Goal: Task Accomplishment & Management: Use online tool/utility

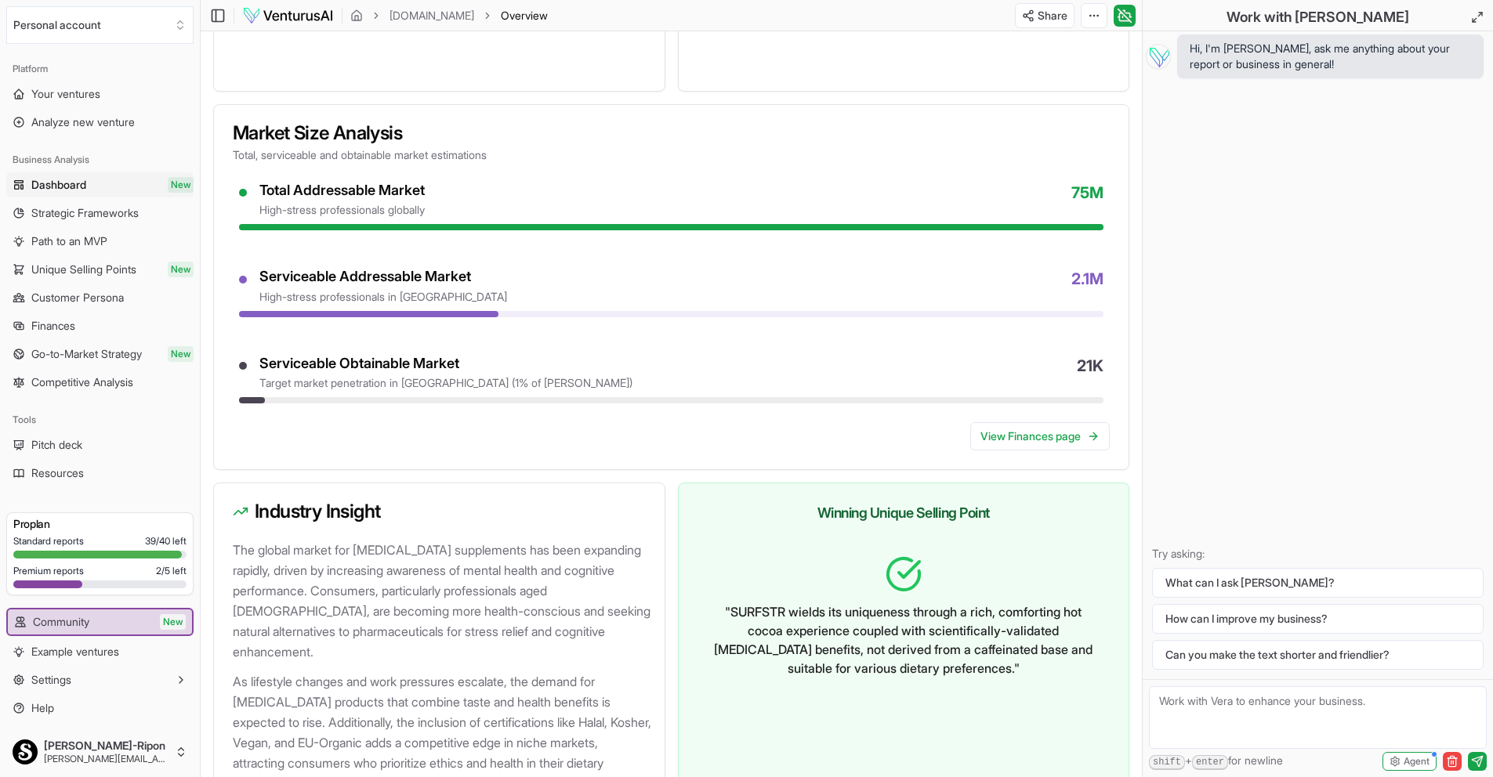
scroll to position [1430, 0]
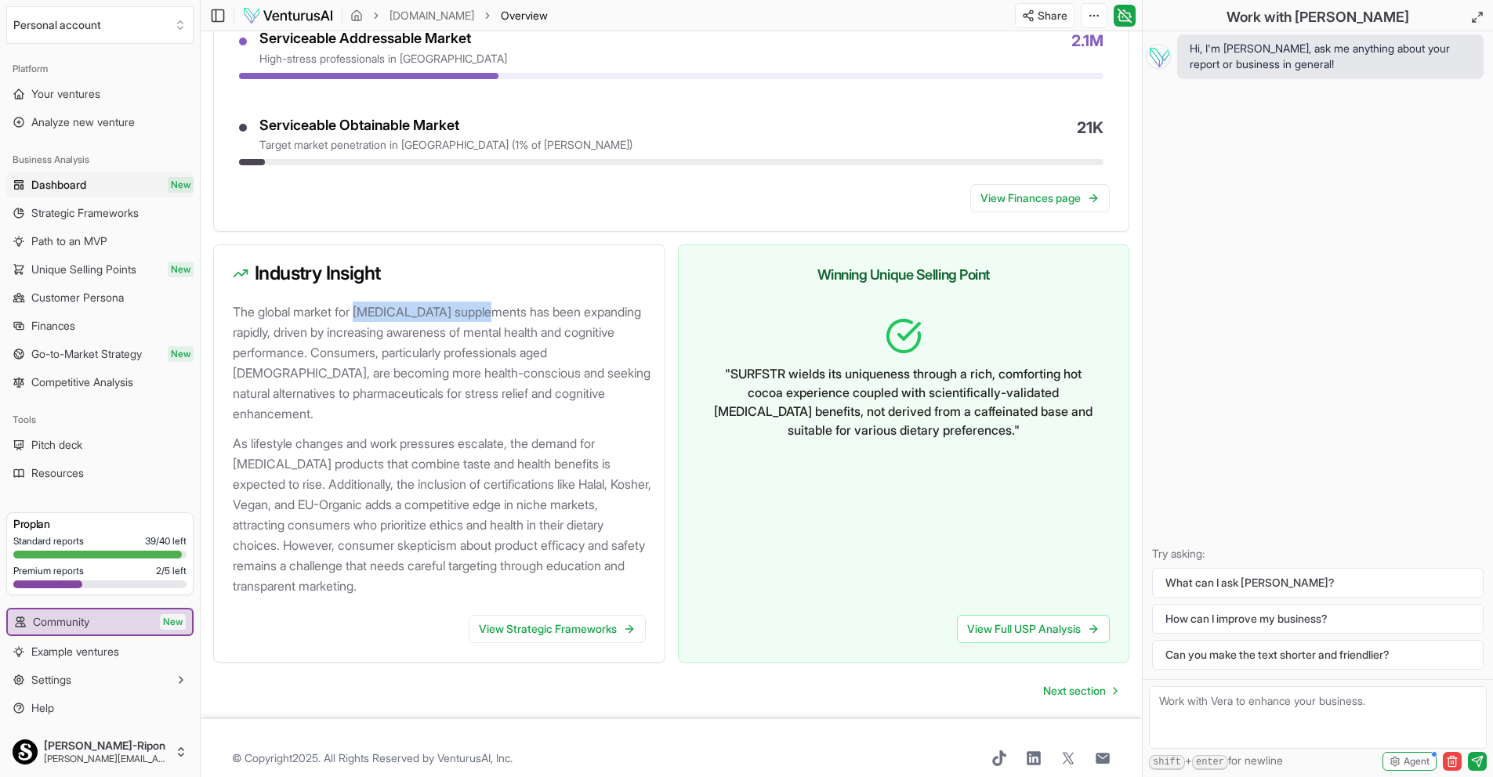
drag, startPoint x: 361, startPoint y: 310, endPoint x: 498, endPoint y: 306, distance: 137.2
click at [498, 306] on p "The global market for [MEDICAL_DATA] supplements has been expanding rapidly, dr…" at bounding box center [442, 363] width 419 height 122
copy p "[MEDICAL_DATA] supplements"
click at [516, 424] on div at bounding box center [442, 428] width 419 height 9
click at [503, 510] on p "As lifestyle changes and work pressures escalate, the demand for [MEDICAL_DATA]…" at bounding box center [442, 514] width 419 height 163
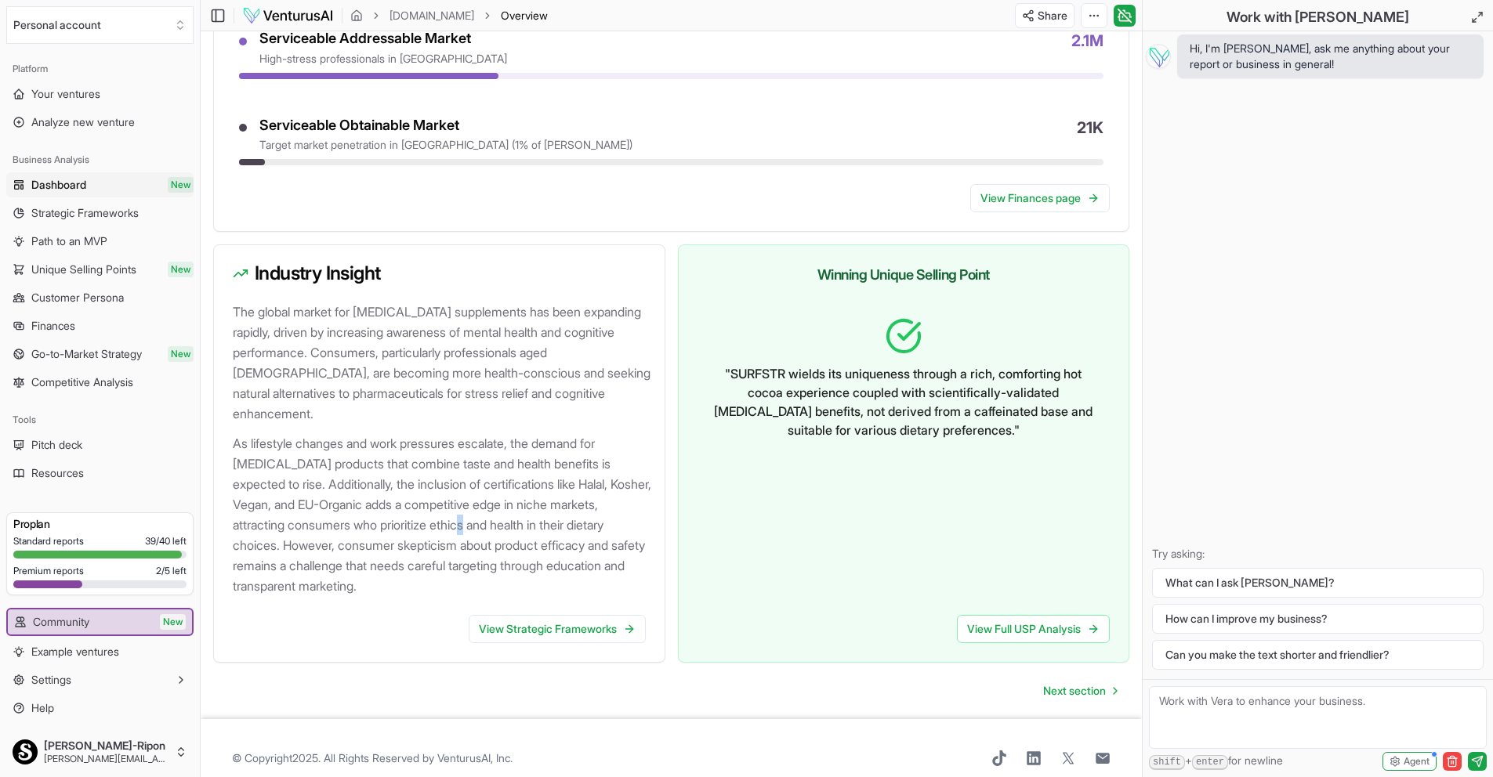
click at [502, 509] on p "As lifestyle changes and work pressures escalate, the demand for [MEDICAL_DATA]…" at bounding box center [442, 514] width 419 height 163
click at [477, 457] on p "As lifestyle changes and work pressures escalate, the demand for [MEDICAL_DATA]…" at bounding box center [442, 514] width 419 height 163
click at [102, 215] on span "Strategic Frameworks" at bounding box center [84, 213] width 107 height 16
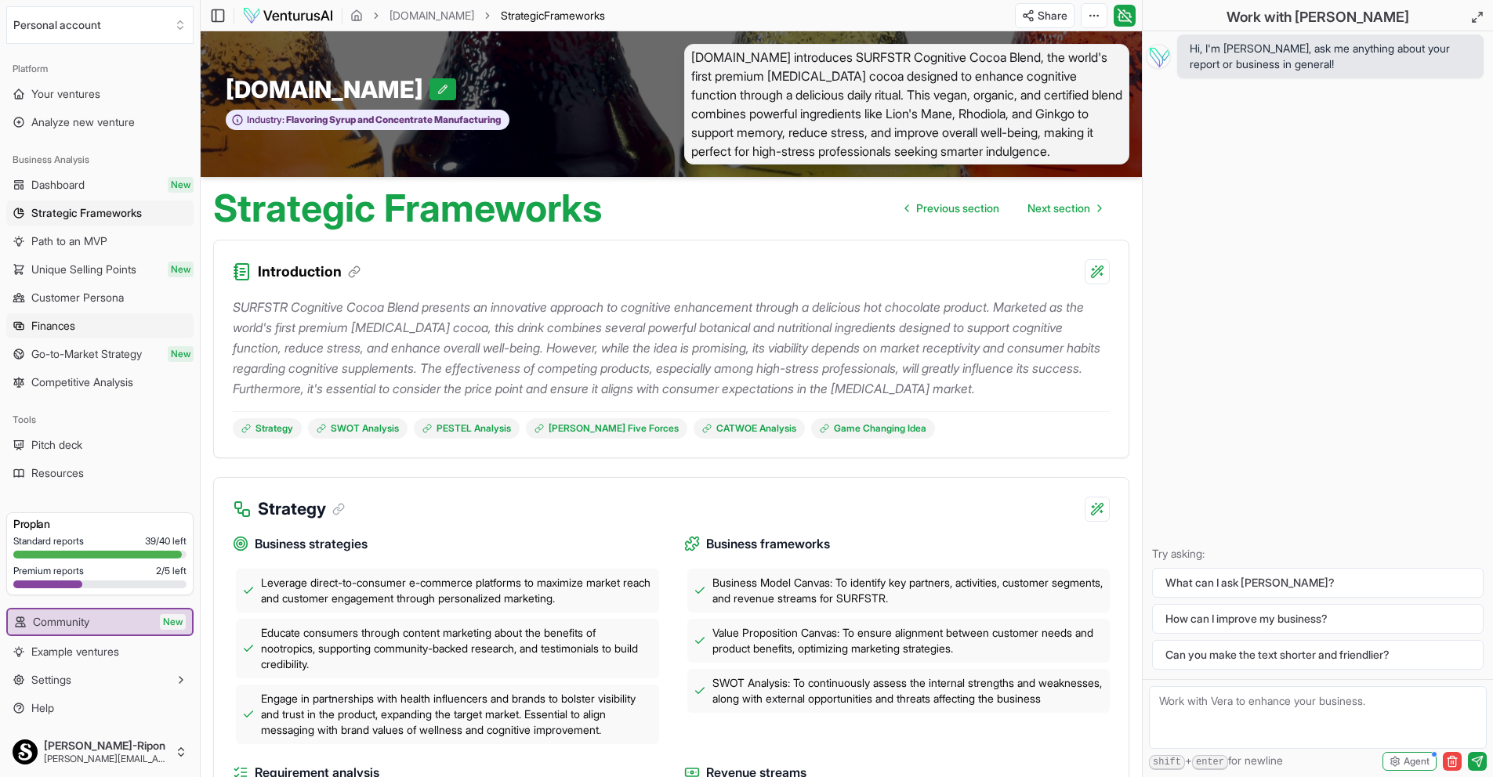
click at [62, 328] on span "Finances" at bounding box center [53, 326] width 44 height 16
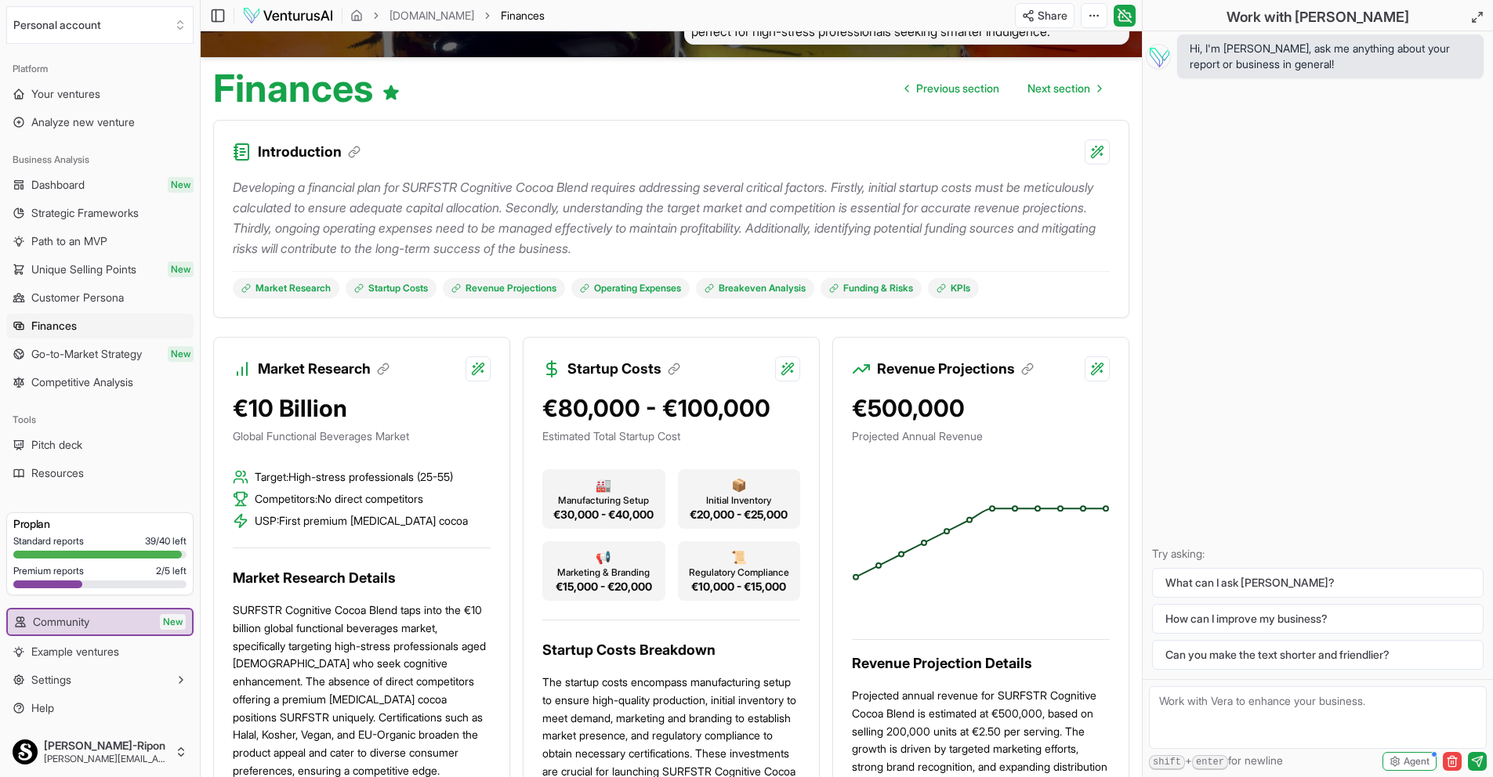
scroll to position [204, 0]
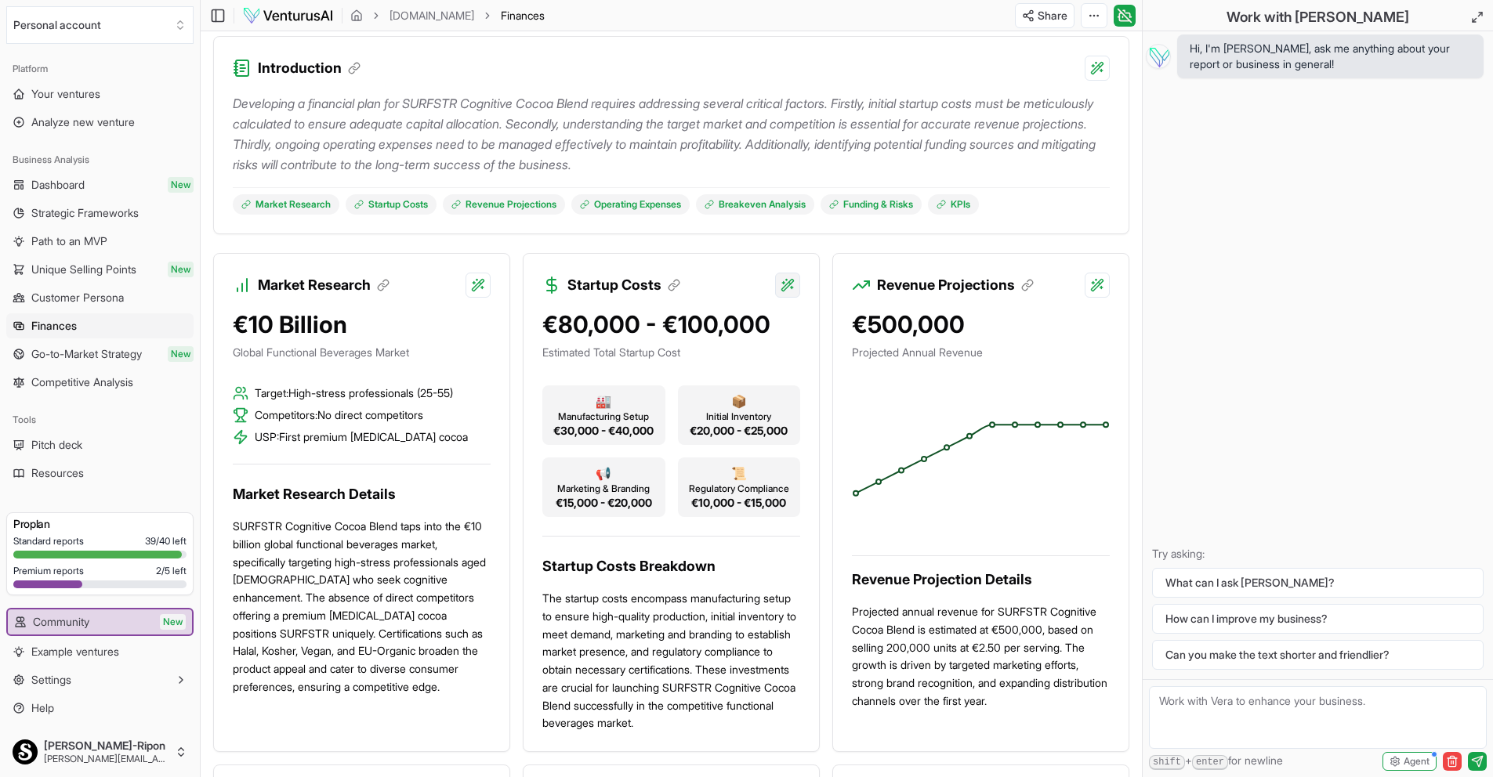
click at [785, 284] on html "We value your privacy We use cookies to enhance your browsing experience, serve…" at bounding box center [746, 184] width 1493 height 777
click at [694, 378] on div "Regenerate with custom details Beta" at bounding box center [685, 375] width 205 height 30
click at [1476, 704] on textarea "Rewrite the "Startup Costs" section. Add more details here:" at bounding box center [1318, 718] width 338 height 63
click at [679, 733] on p "The startup costs encompass manufacturing setup to ensure high-quality producti…" at bounding box center [671, 661] width 258 height 143
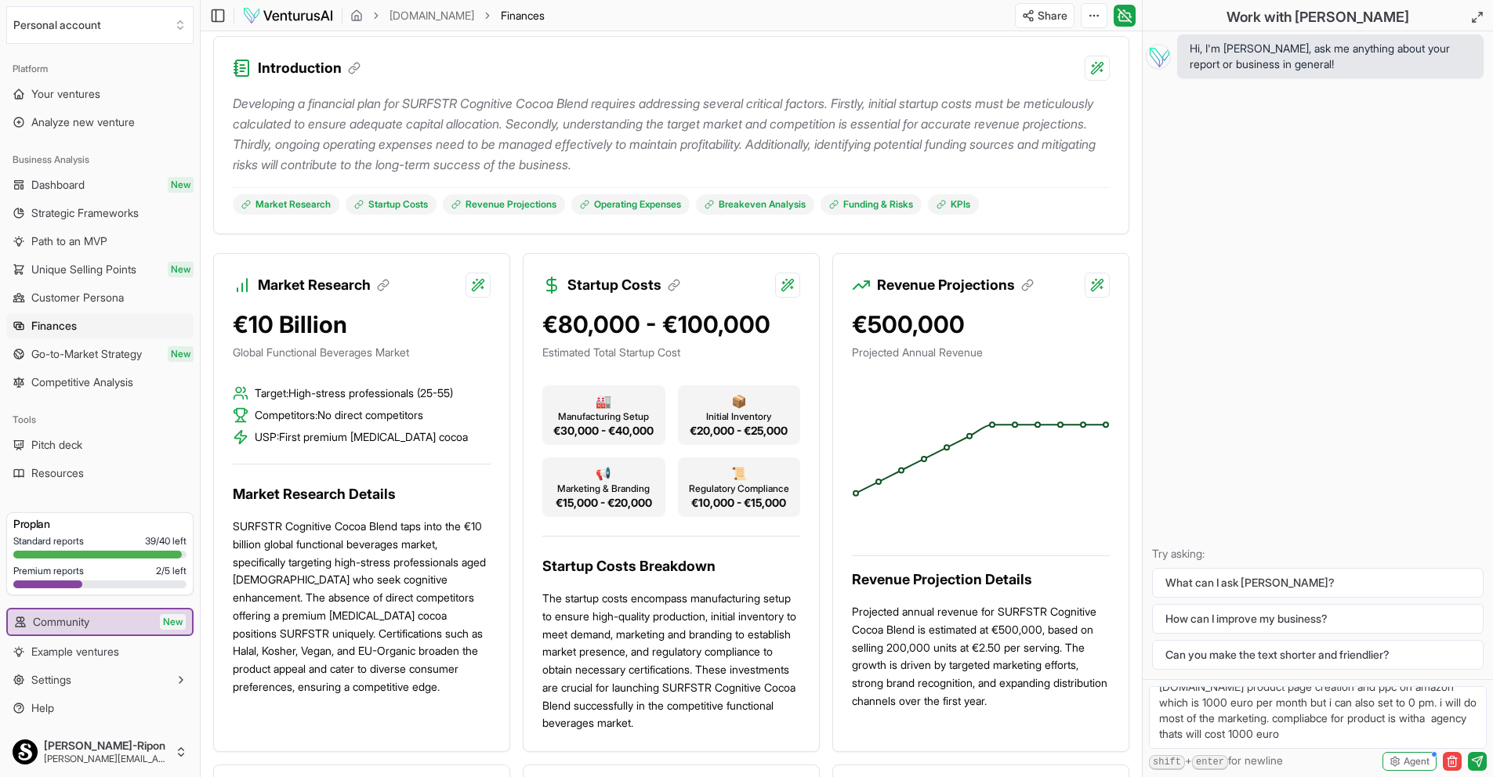
click at [1258, 741] on textarea "Rewrite the "Startup Costs" section. Add more details here: I already have the …" at bounding box center [1318, 718] width 338 height 63
click at [1395, 715] on textarea "Rewrite the "Startup Costs" section. Add more details here: I already have the …" at bounding box center [1318, 718] width 338 height 63
click at [1315, 719] on textarea "Rewrite the "Startup Costs" section. Add more details here: I already have the …" at bounding box center [1318, 718] width 338 height 63
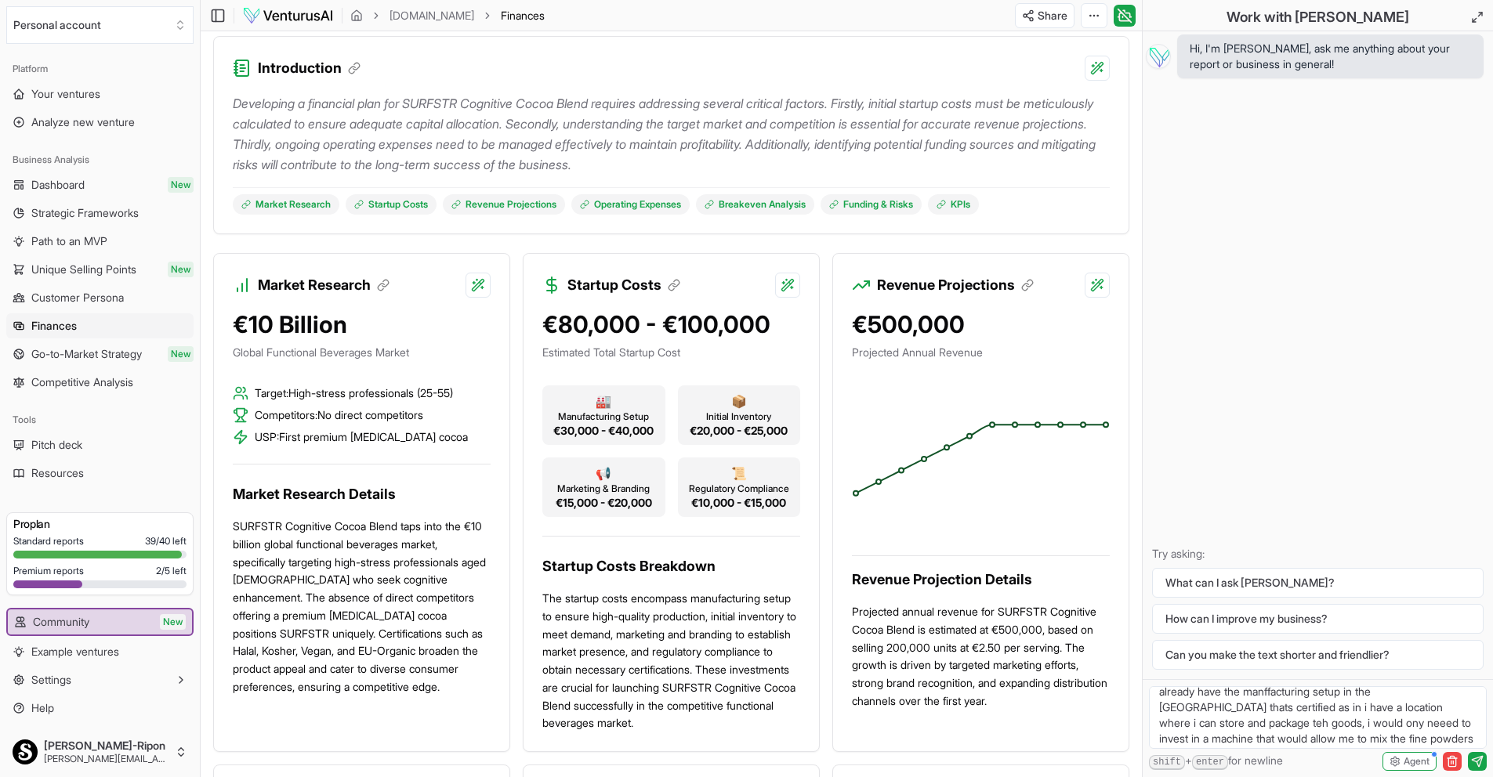
click at [1315, 721] on textarea "Rewrite the "Startup Costs" section. Add more details here: I already have the …" at bounding box center [1318, 718] width 338 height 63
click at [1481, 763] on icon "submit" at bounding box center [1477, 761] width 10 height 10
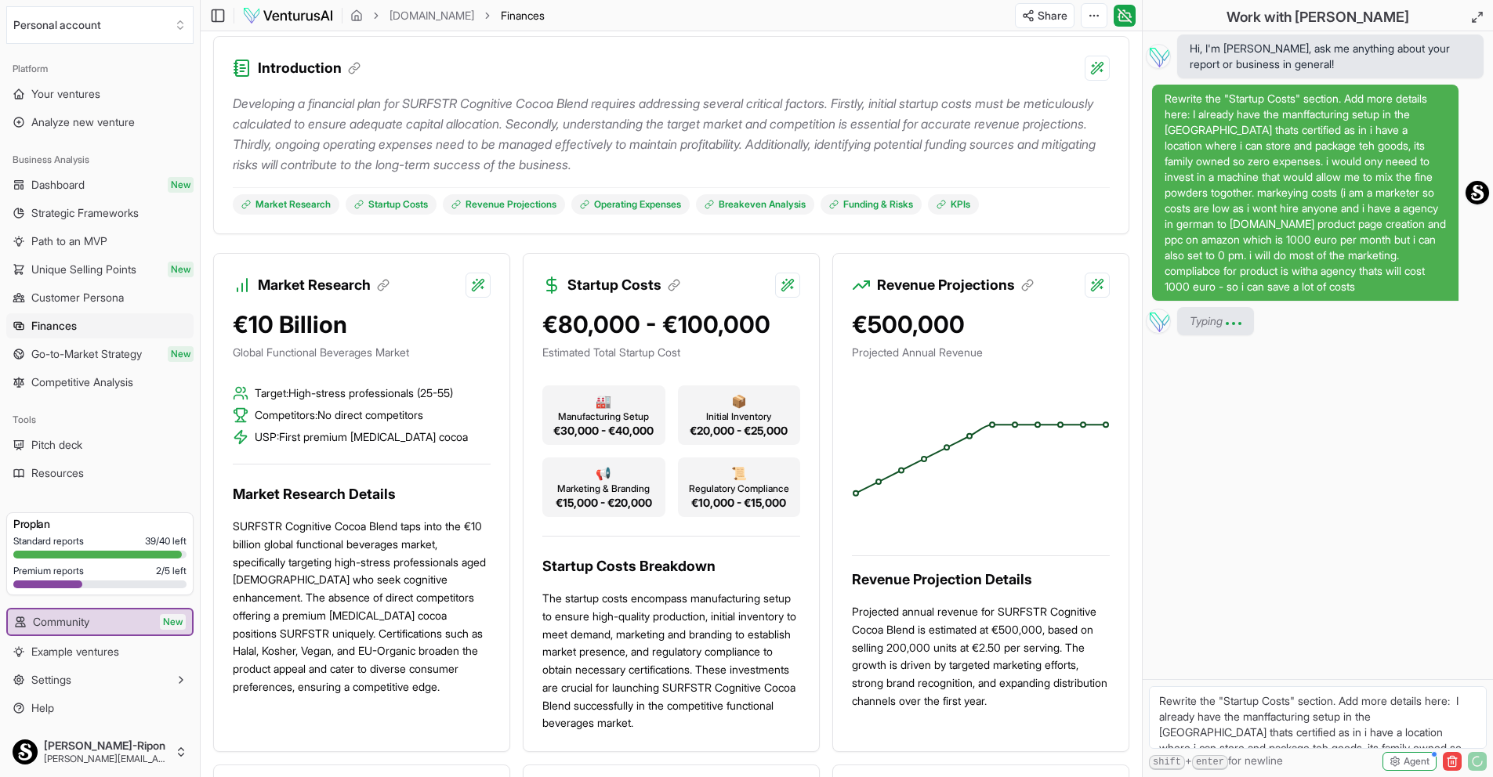
click at [1235, 172] on span "Rewrite the "Startup Costs" section. Add more details here: I already have the …" at bounding box center [1305, 193] width 281 height 204
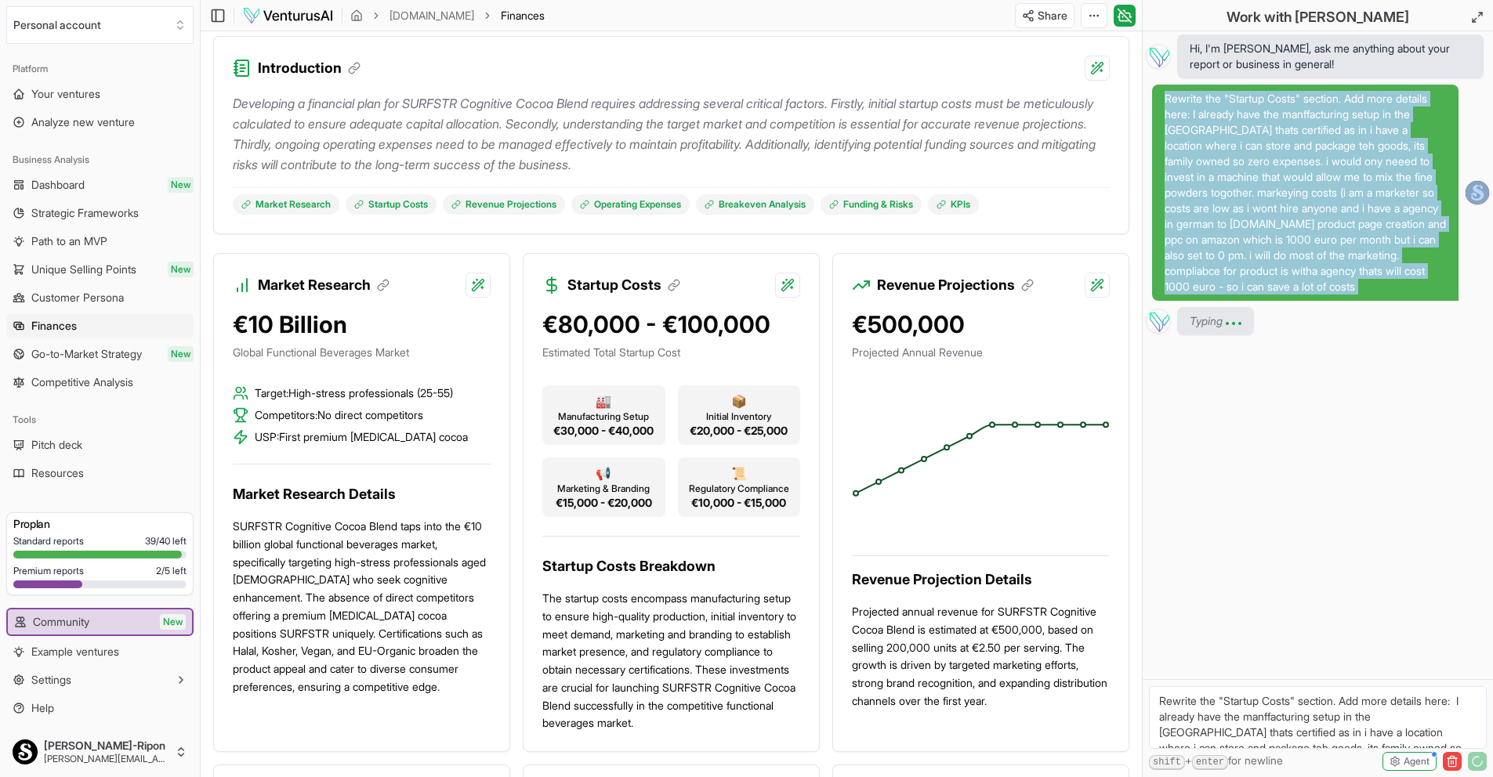
click at [1235, 172] on span "Rewrite the "Startup Costs" section. Add more details here: I already have the …" at bounding box center [1305, 193] width 281 height 204
copy span "Rewrite the "Startup Costs" section. Add more details here: I already have the …"
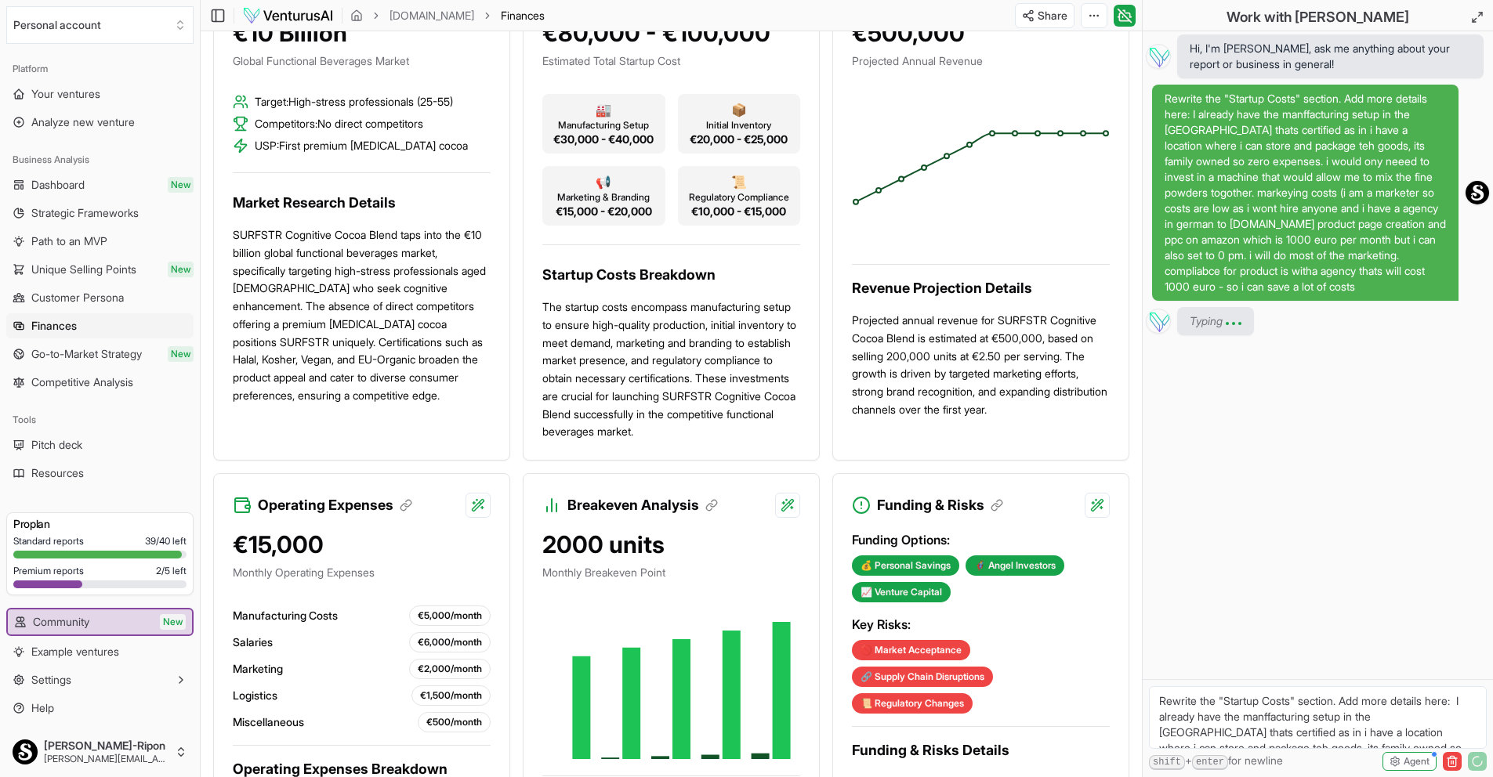
click at [687, 402] on p "The startup costs encompass manufacturing setup to ensure high-quality producti…" at bounding box center [671, 370] width 258 height 143
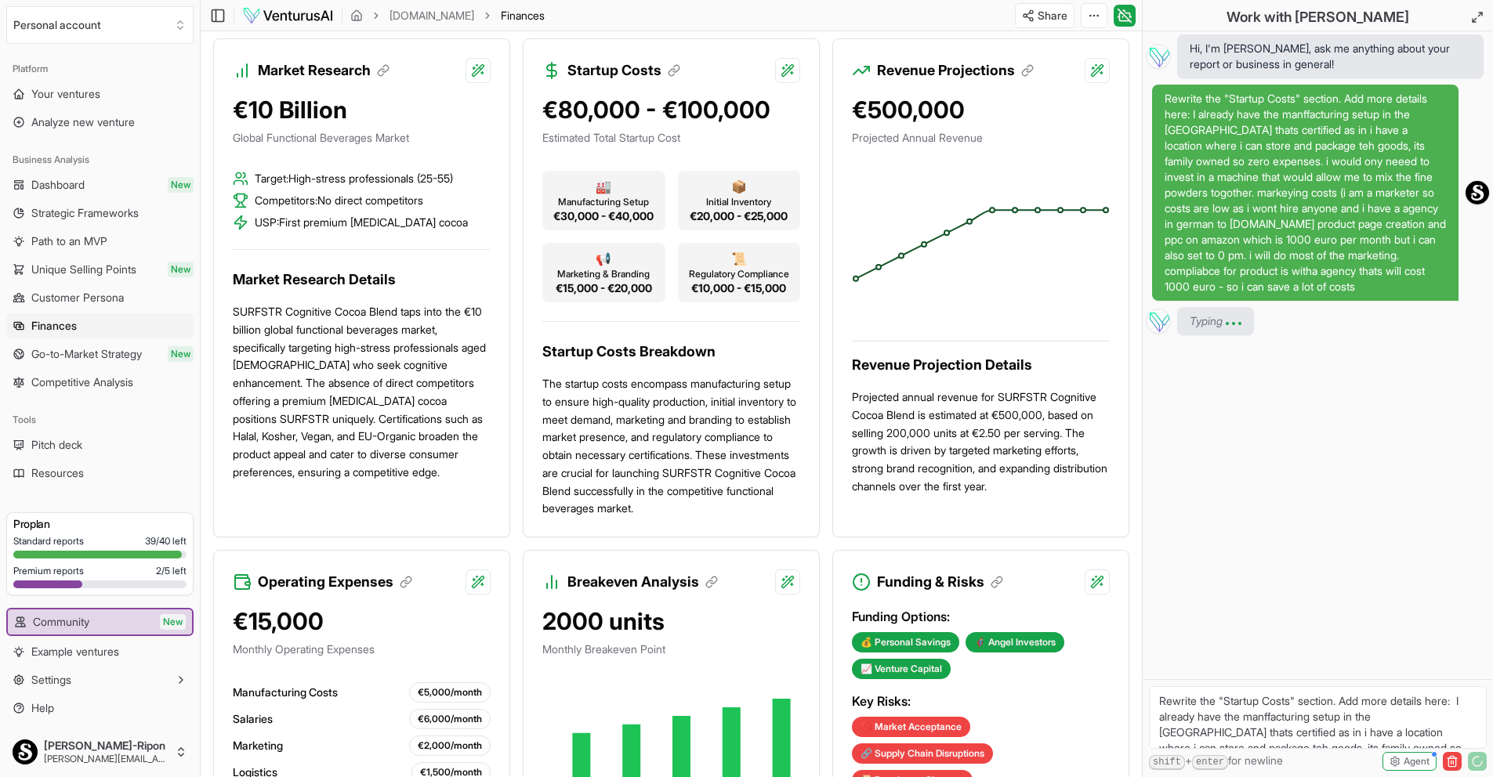
scroll to position [343, 0]
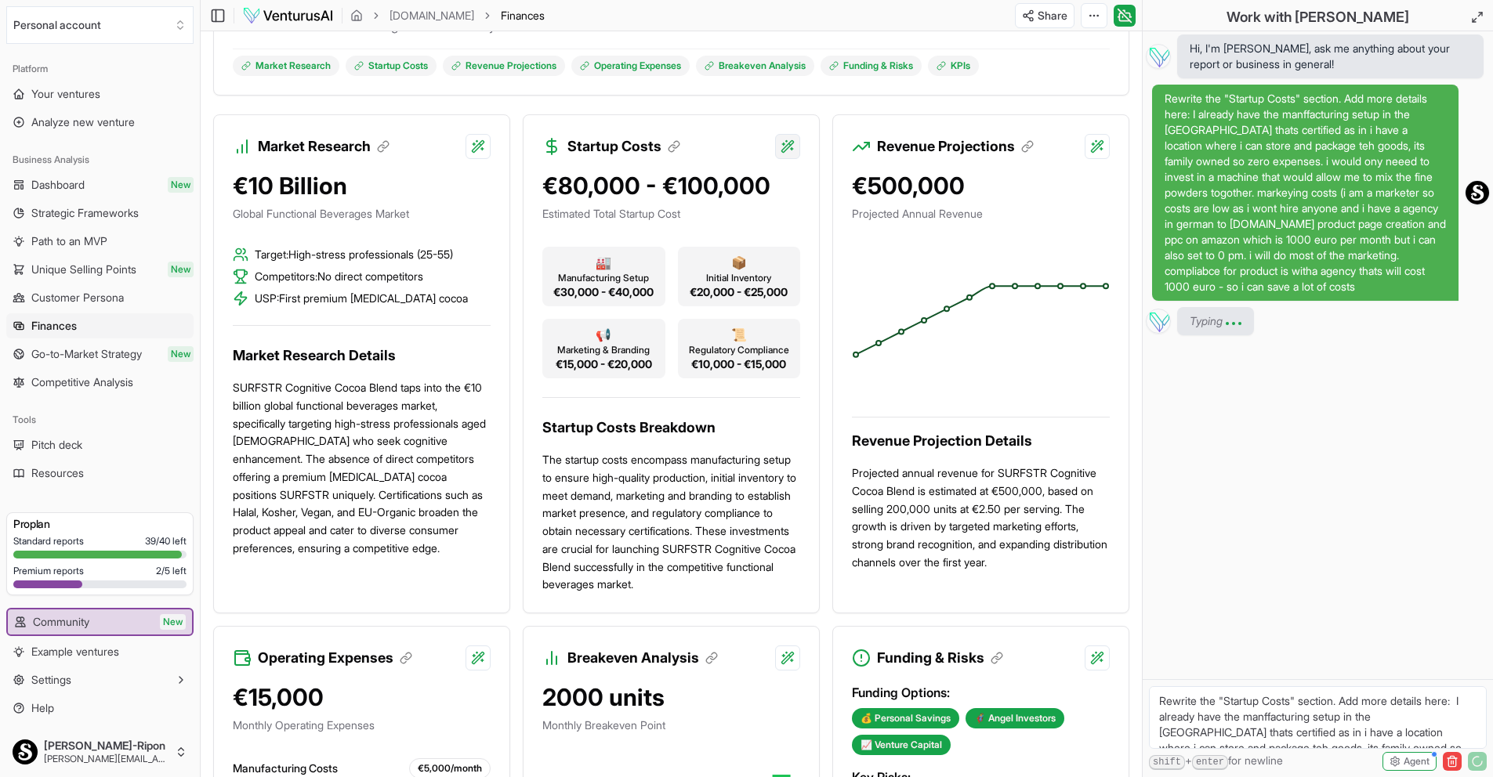
click at [792, 144] on html "We value your privacy We use cookies to enhance your browsing experience, serve…" at bounding box center [746, 45] width 1493 height 777
click at [676, 208] on div "Regenerate section Beta" at bounding box center [685, 206] width 205 height 30
click at [786, 147] on html "We value your privacy We use cookies to enhance your browsing experience, serve…" at bounding box center [746, 45] width 1493 height 777
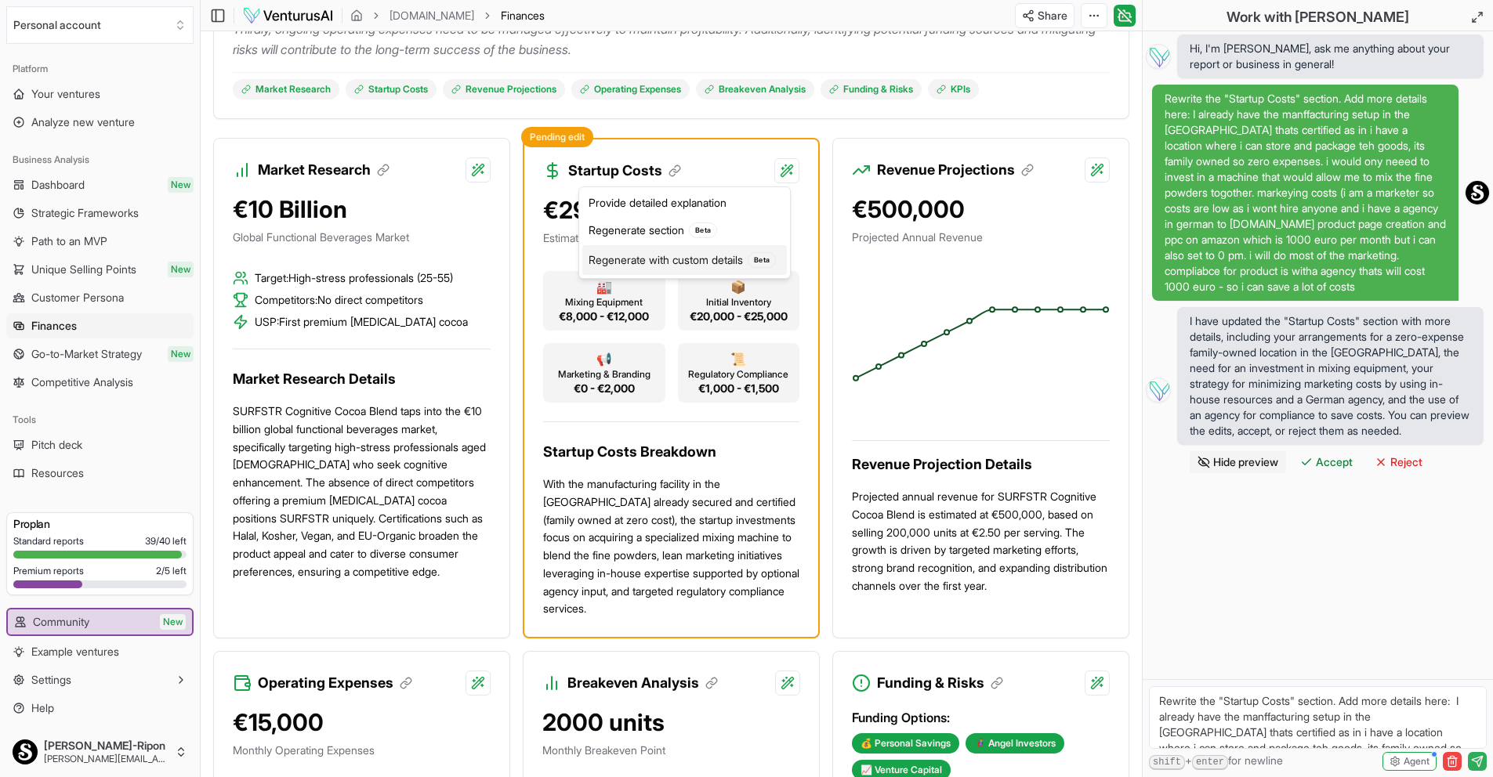
click at [699, 256] on div "Regenerate with custom details Beta" at bounding box center [684, 260] width 205 height 30
click at [1342, 461] on span "Accept" at bounding box center [1334, 463] width 37 height 16
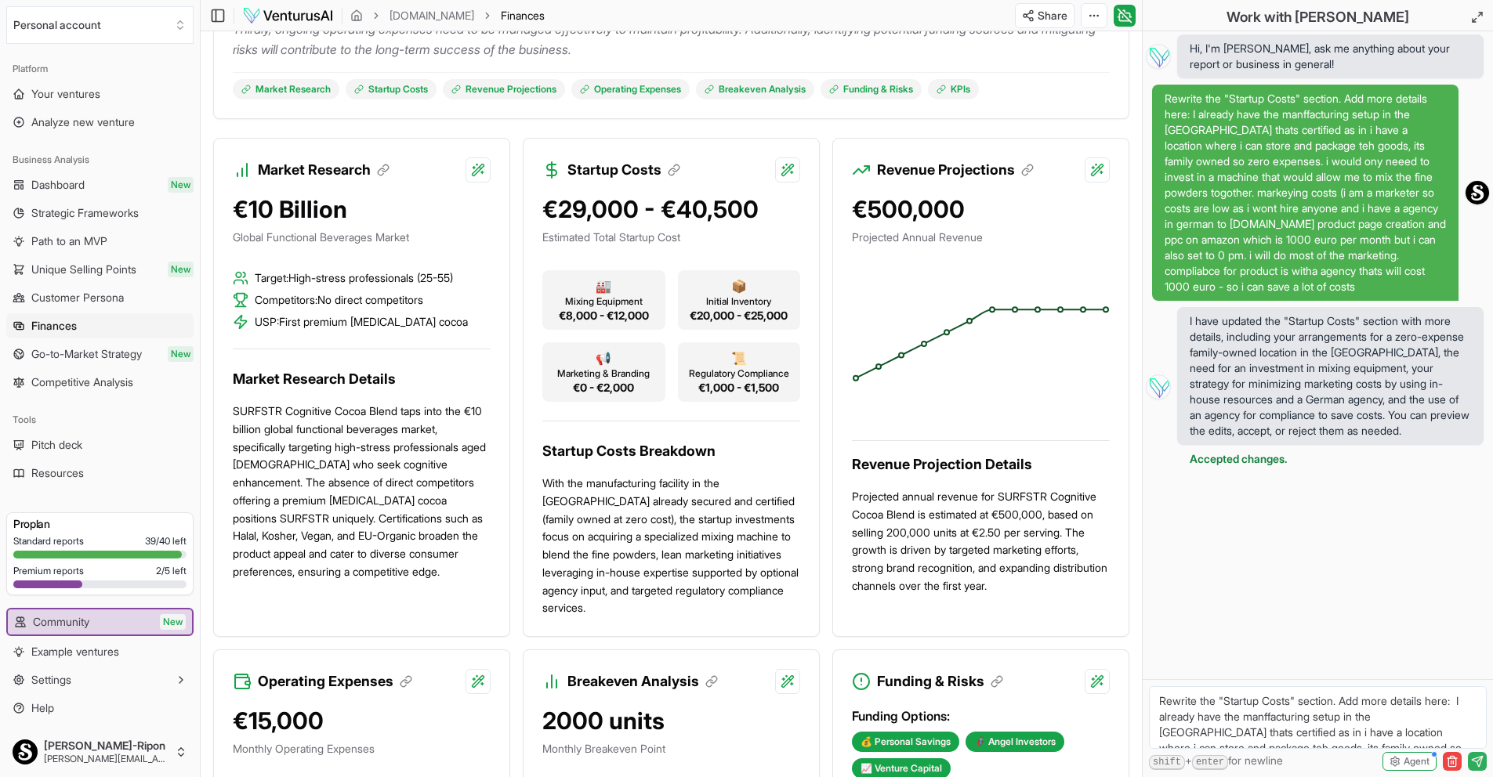
click at [1011, 562] on p "Projected annual revenue for SURFSTR Cognitive Cocoa Blend is estimated at €500…" at bounding box center [981, 541] width 258 height 107
click at [1100, 178] on html "We value your privacy We use cookies to enhance your browsing experience, serve…" at bounding box center [746, 69] width 1493 height 777
click at [1023, 259] on div "Regenerate with custom details Beta" at bounding box center [995, 260] width 205 height 30
click at [1097, 166] on html "We value your privacy We use cookies to enhance your browsing experience, serve…" at bounding box center [746, 69] width 1493 height 777
click at [980, 257] on div "Regenerate with custom details Beta" at bounding box center [995, 260] width 205 height 30
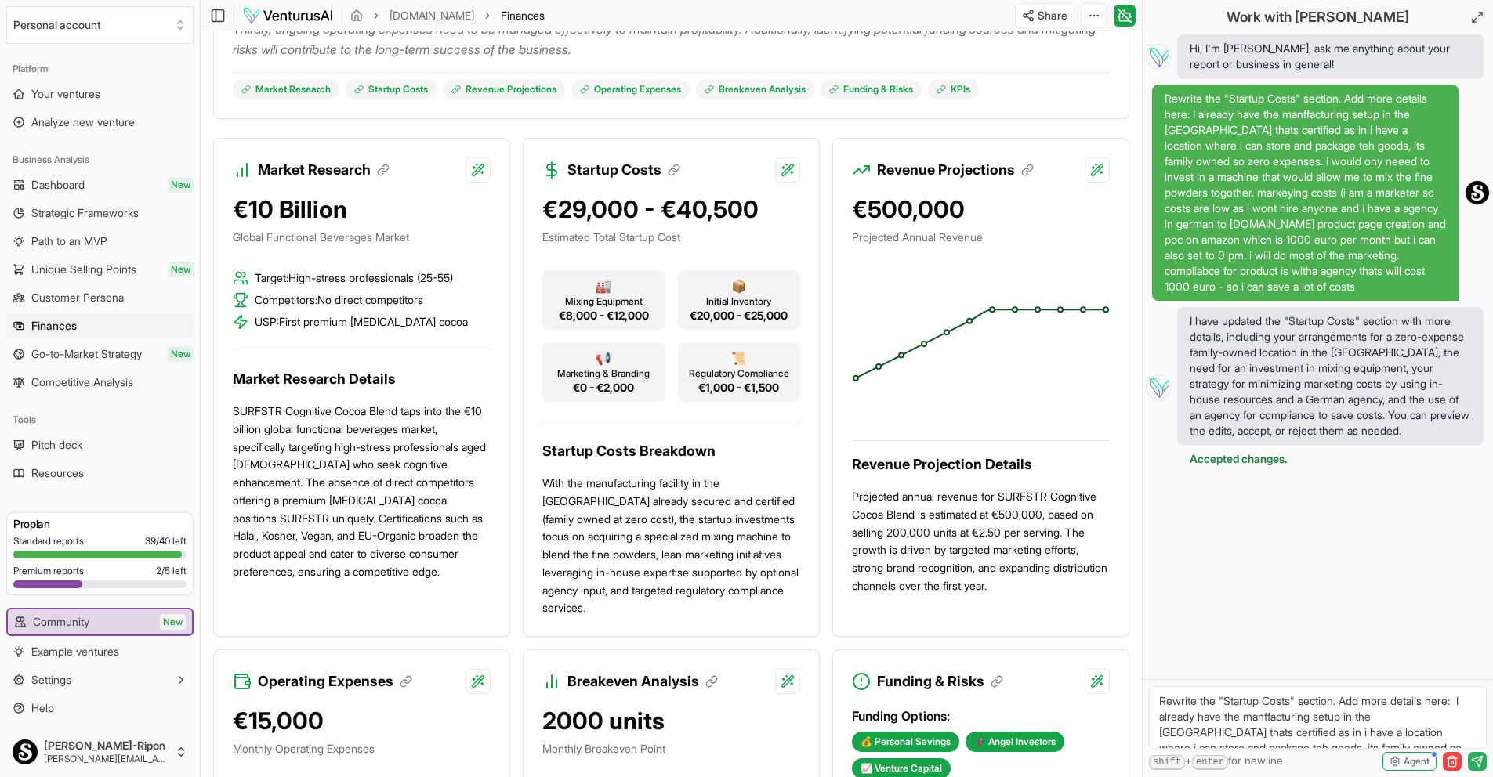
click at [1216, 713] on textarea "Rewrite the "Revenue Projections" section. Add more details here:" at bounding box center [1318, 718] width 338 height 63
click at [1483, 759] on icon "submit" at bounding box center [1477, 762] width 13 height 13
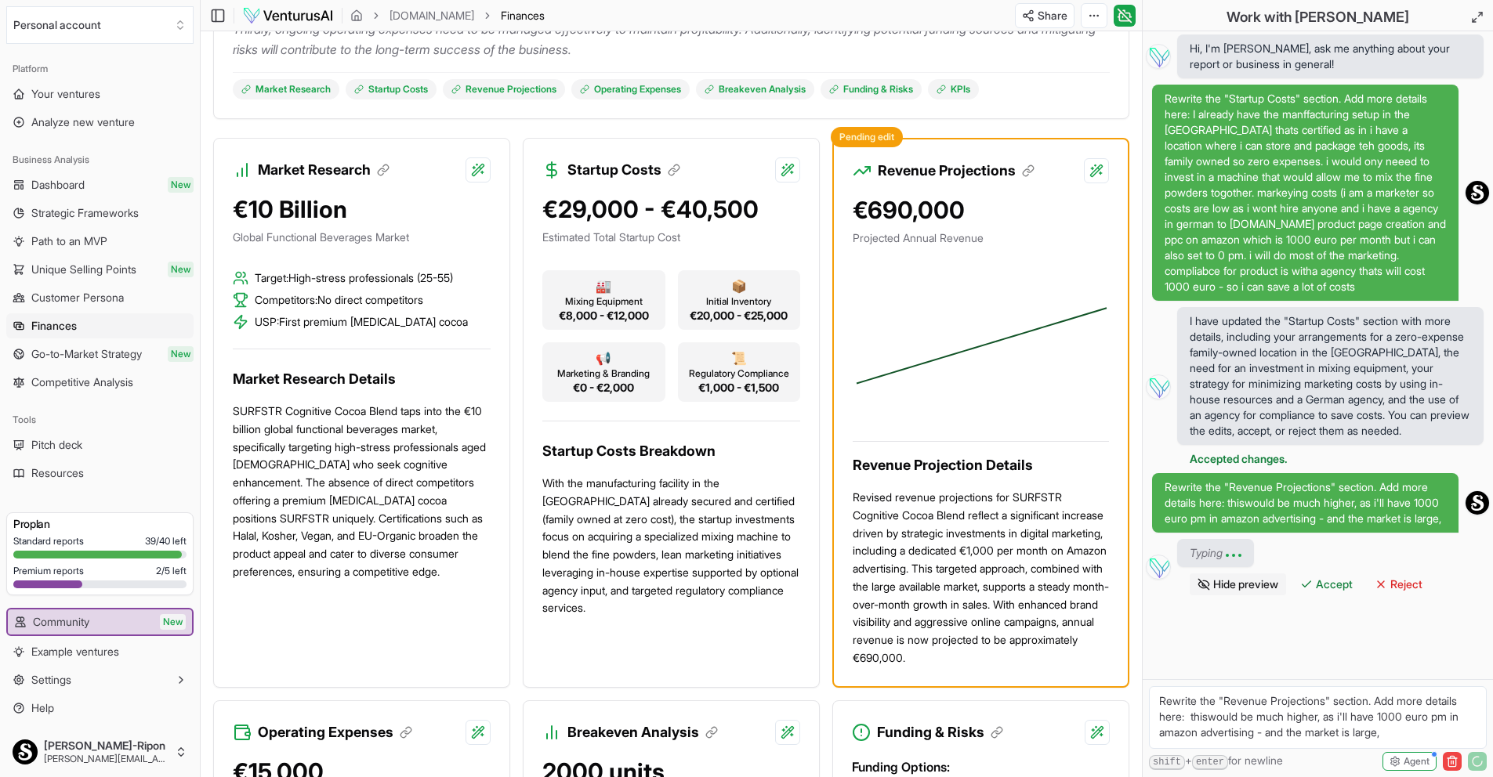
scroll to position [352, 0]
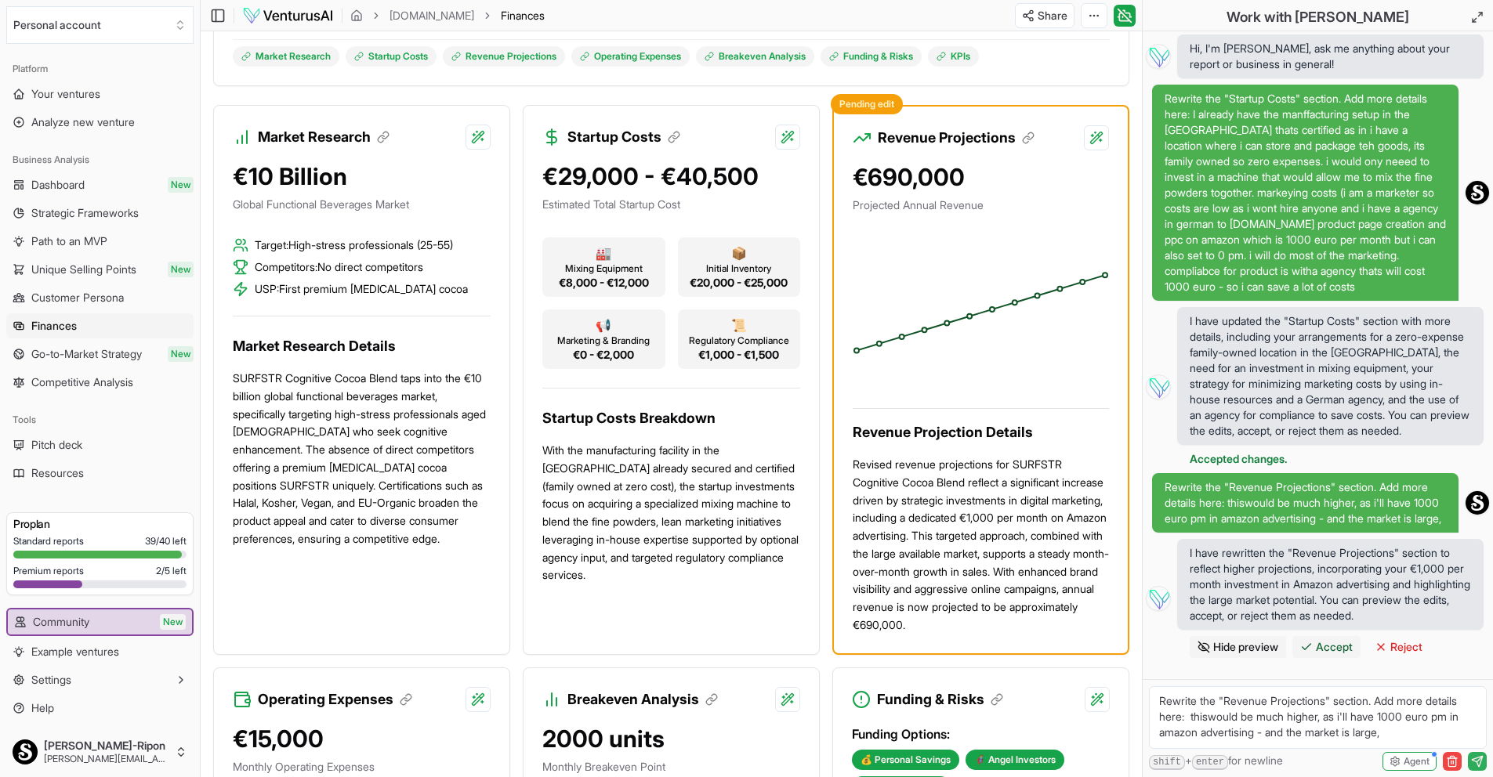
click at [1342, 655] on span "Accept" at bounding box center [1334, 648] width 37 height 16
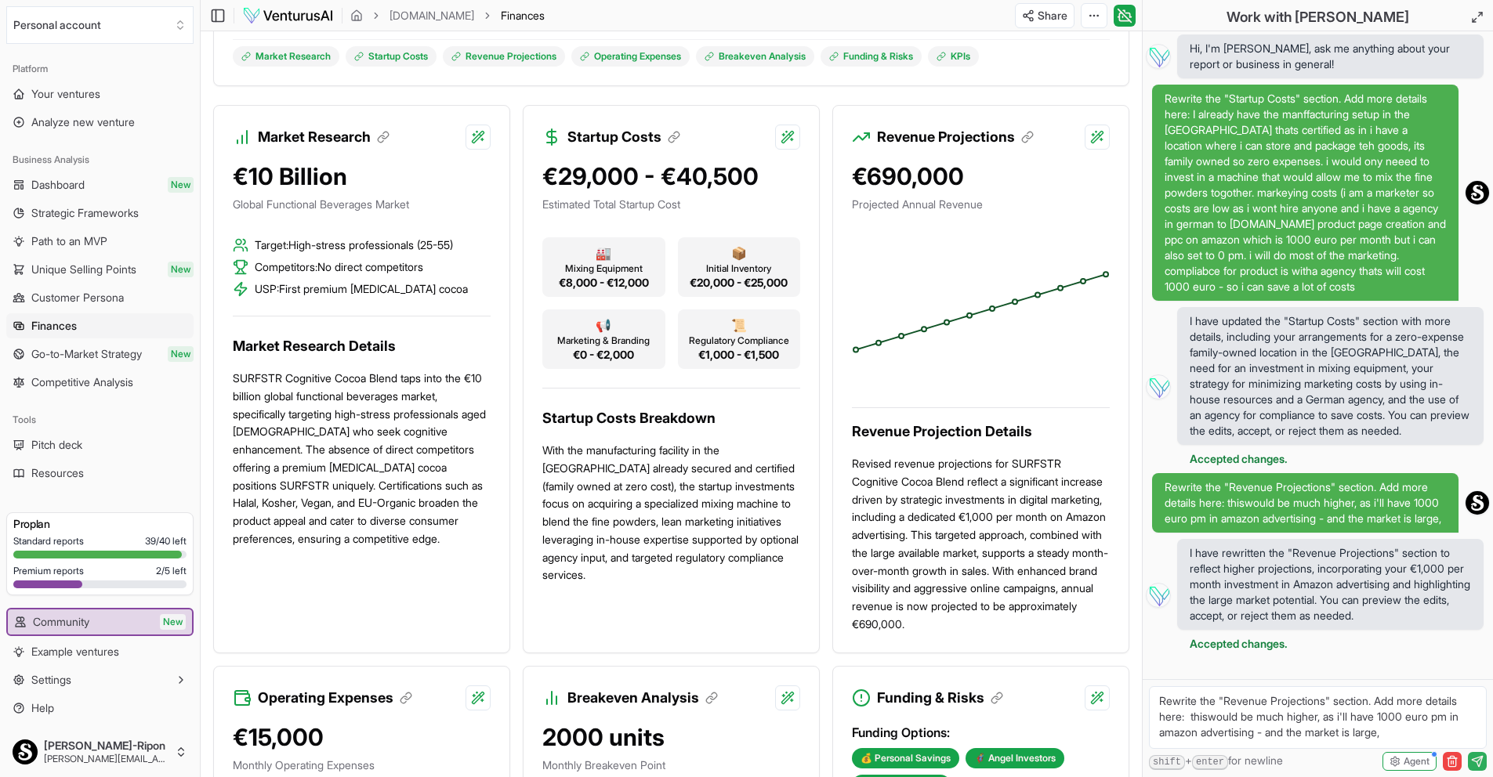
click at [346, 444] on p "SURFSTR Cognitive Cocoa Blend taps into the €10 billion global functional bever…" at bounding box center [362, 459] width 258 height 179
click at [477, 138] on html "We value your privacy We use cookies to enhance your browsing experience, serve…" at bounding box center [746, 36] width 1493 height 777
click at [396, 233] on div "Regenerate with custom details Beta" at bounding box center [376, 227] width 205 height 30
click at [1227, 722] on textarea "Rewrite the "Market Research" section. Add more details here:" at bounding box center [1318, 718] width 338 height 63
paste textarea "[MEDICAL_DATA]"
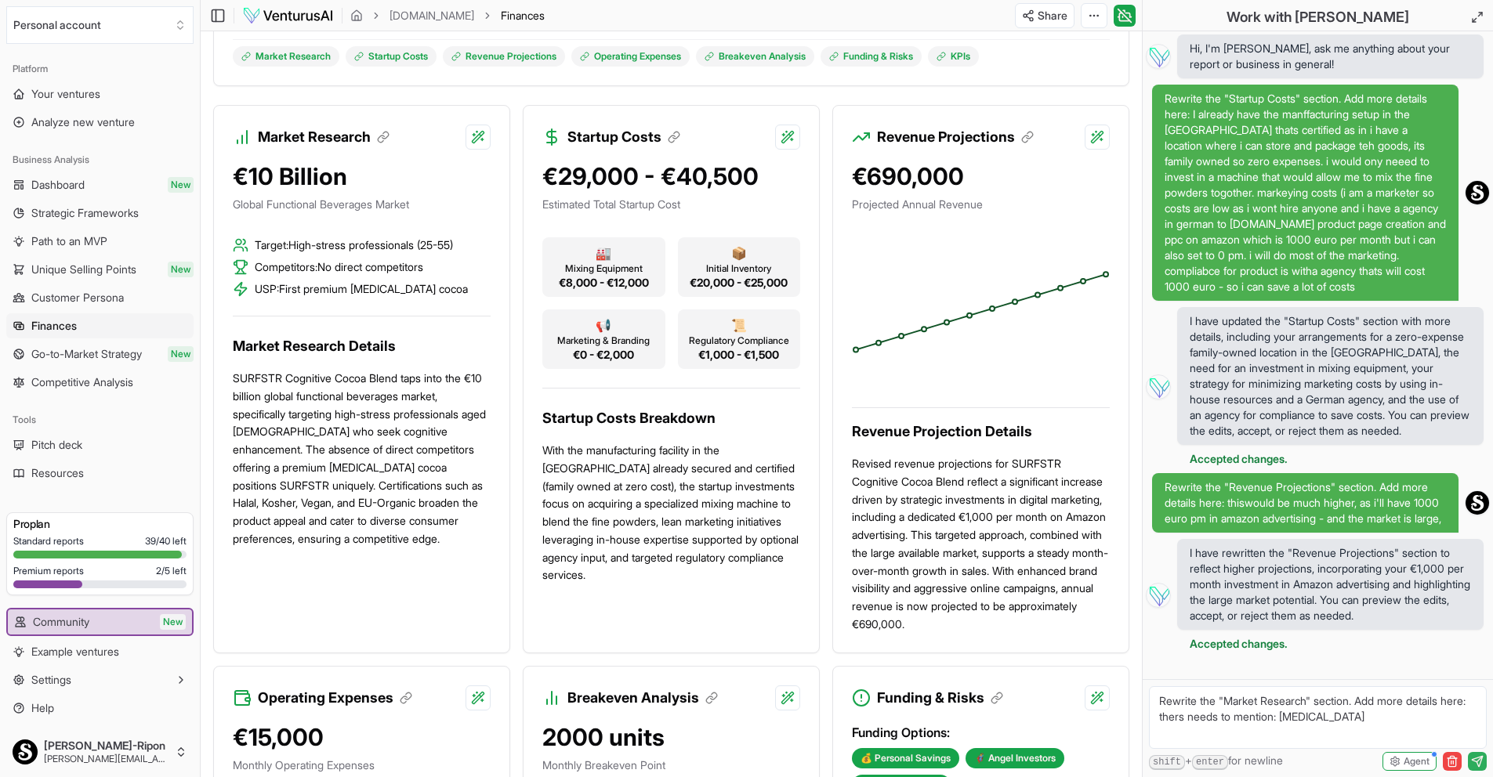
click at [1480, 767] on icon "submit" at bounding box center [1477, 762] width 13 height 13
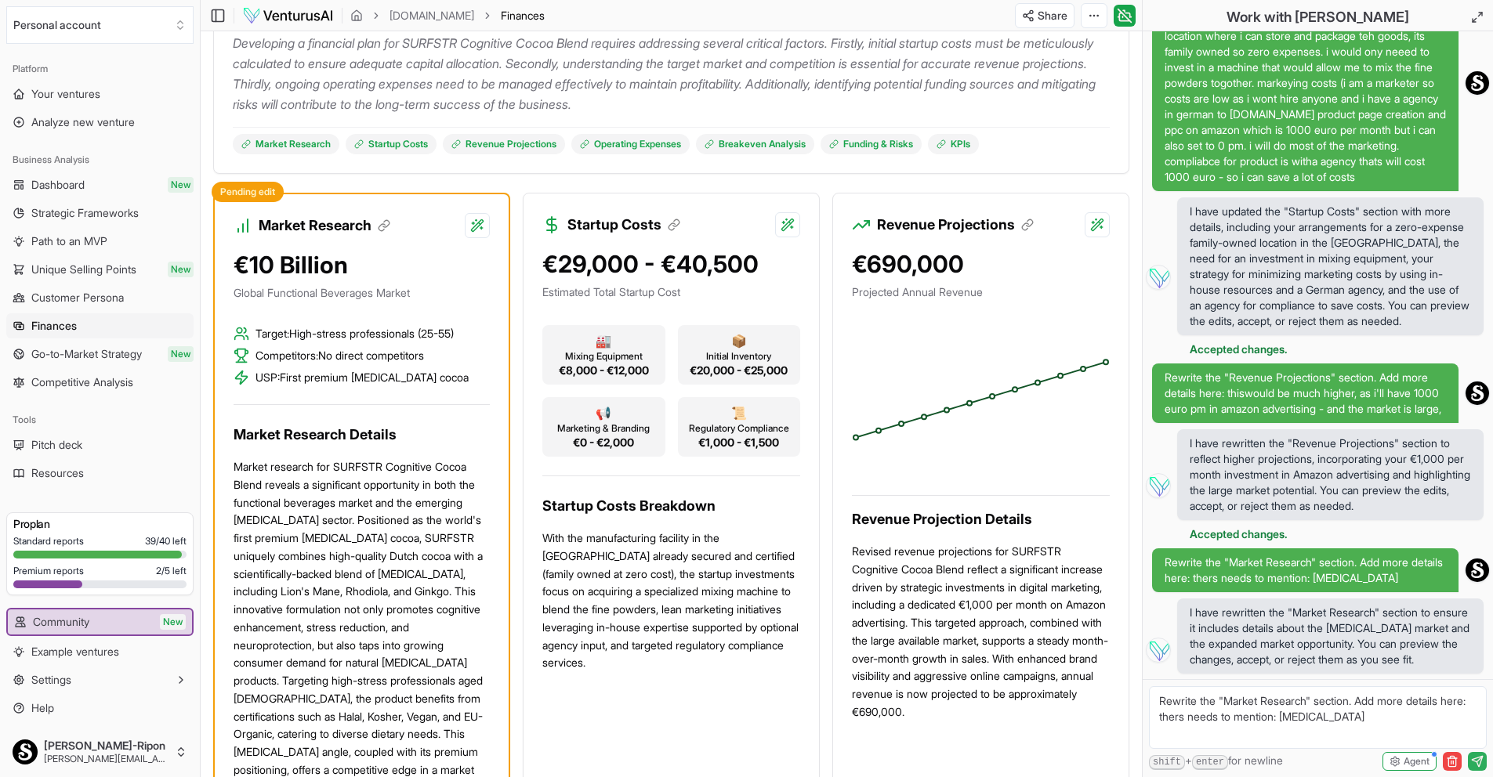
scroll to position [214, 0]
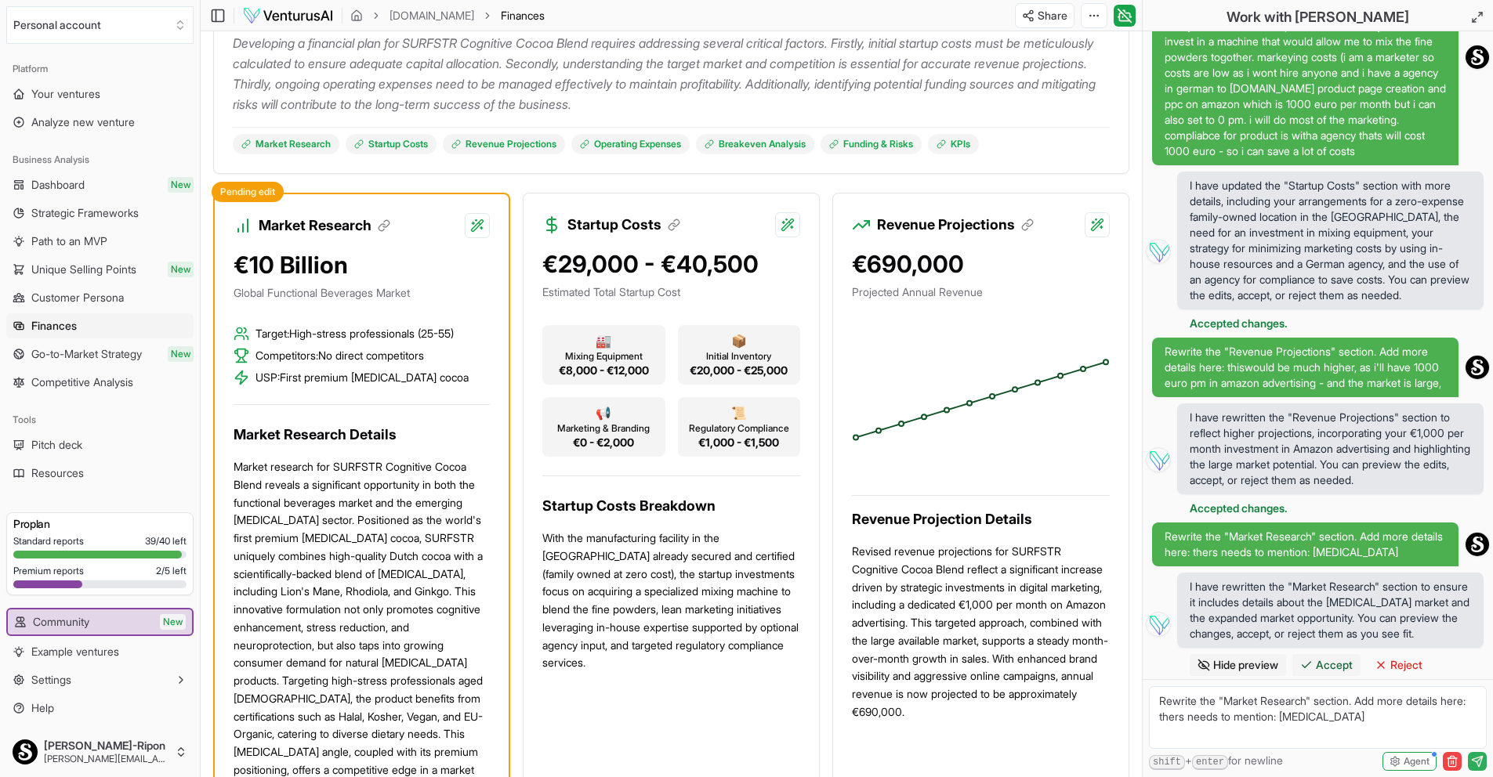
click at [1334, 663] on span "Accept" at bounding box center [1334, 666] width 37 height 16
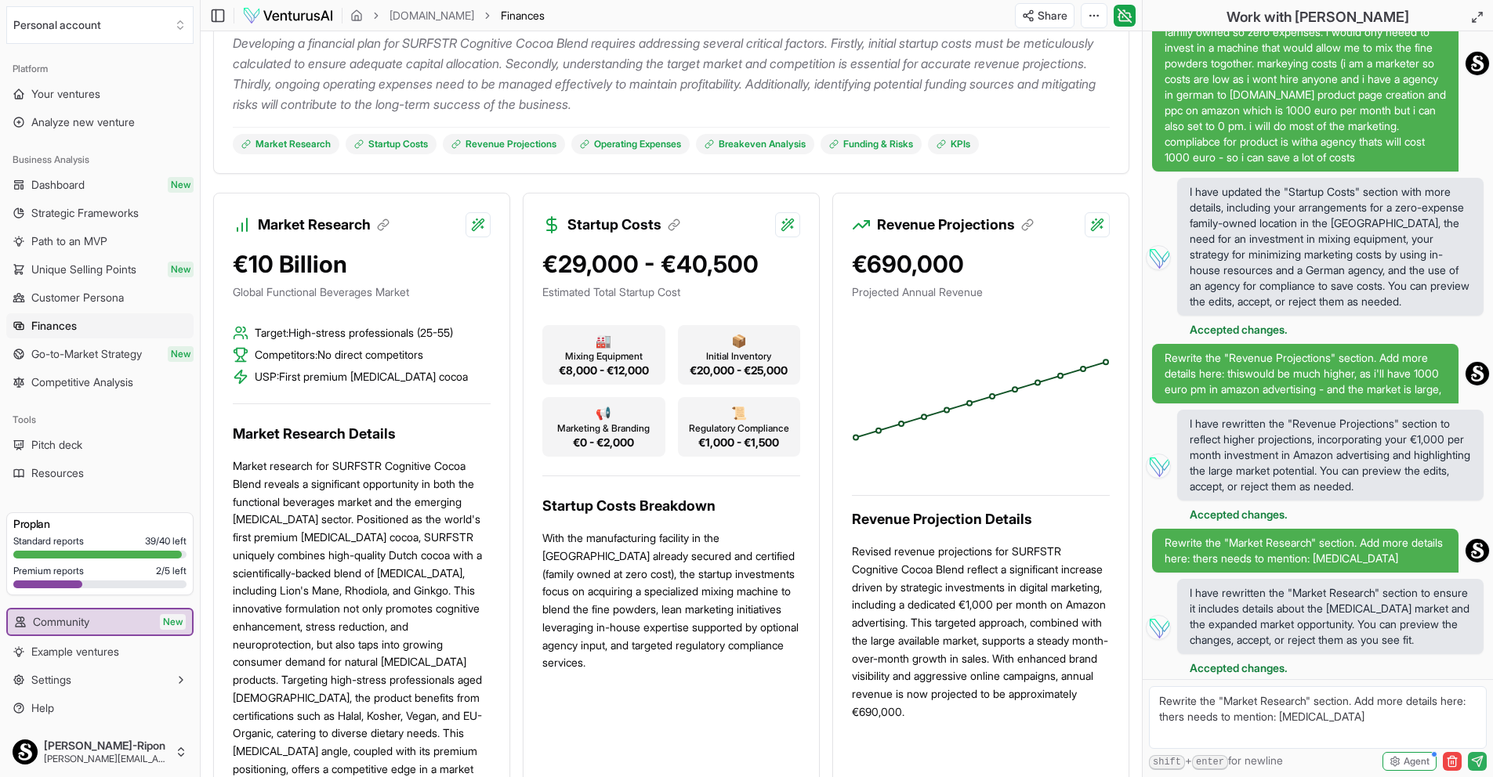
scroll to position [208, 0]
click at [425, 498] on p "Market research for SURFSTR Cognitive Cocoa Blend reveals a significant opportu…" at bounding box center [362, 627] width 258 height 339
click at [483, 216] on html "We value your privacy We use cookies to enhance your browsing experience, serve…" at bounding box center [746, 124] width 1493 height 777
click at [709, 99] on html "We value your privacy We use cookies to enhance your browsing experience, serve…" at bounding box center [746, 124] width 1493 height 777
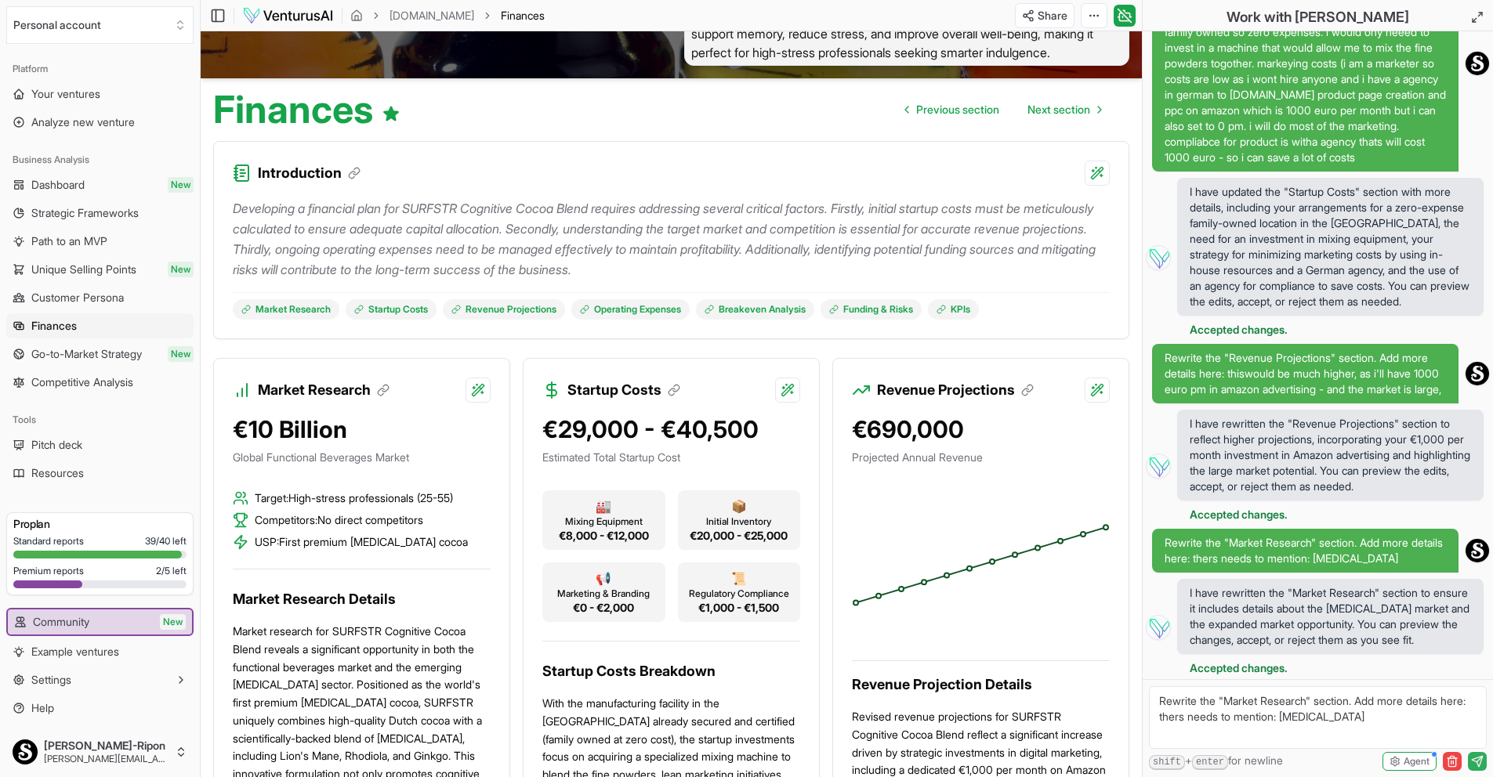
scroll to position [107, 0]
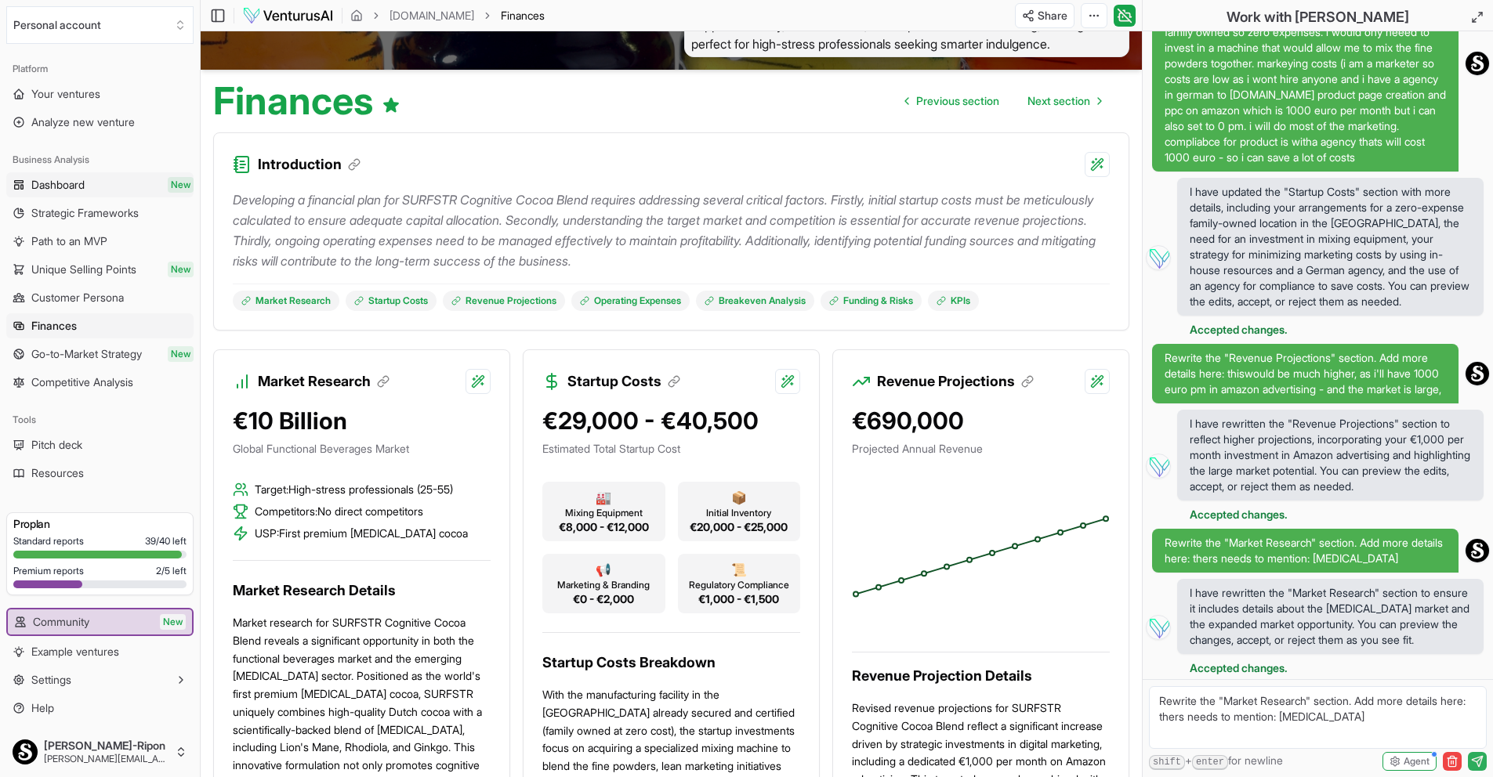
click at [89, 179] on link "Dashboard New" at bounding box center [99, 184] width 187 height 25
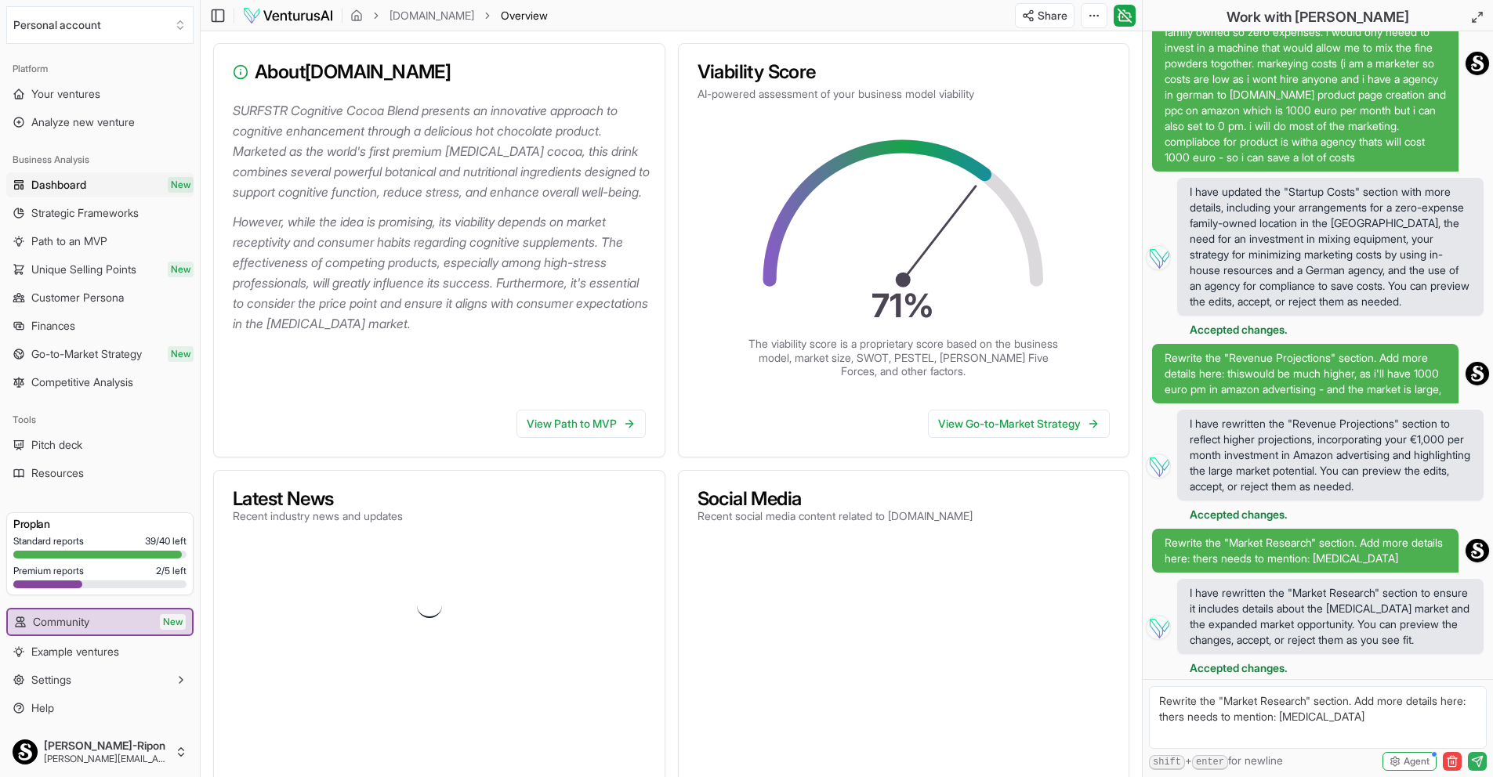
scroll to position [9, 0]
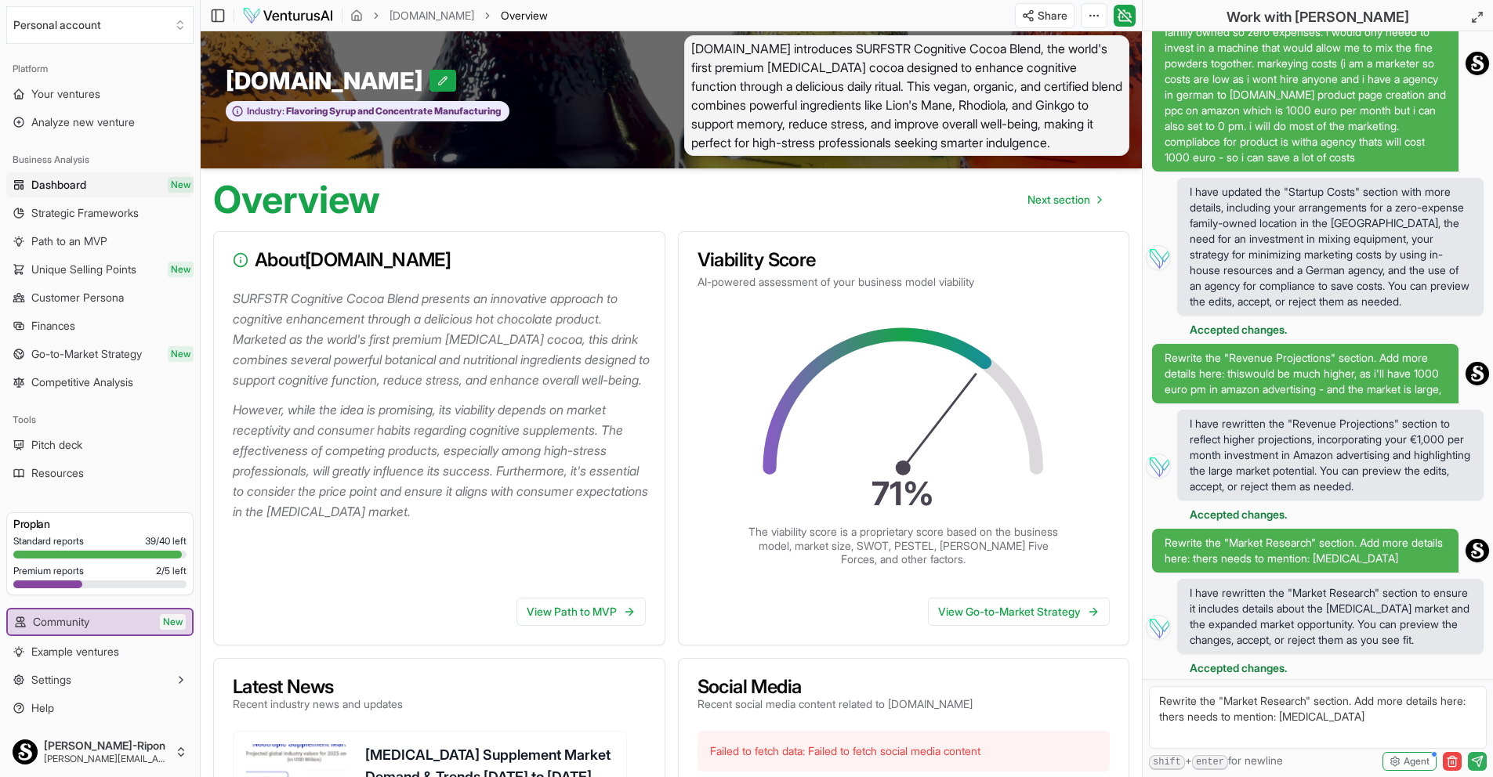
click at [444, 507] on p "However, while the idea is promising, its viability depends on market receptivi…" at bounding box center [442, 461] width 419 height 122
click at [565, 611] on link "View Path to MVP" at bounding box center [580, 612] width 129 height 28
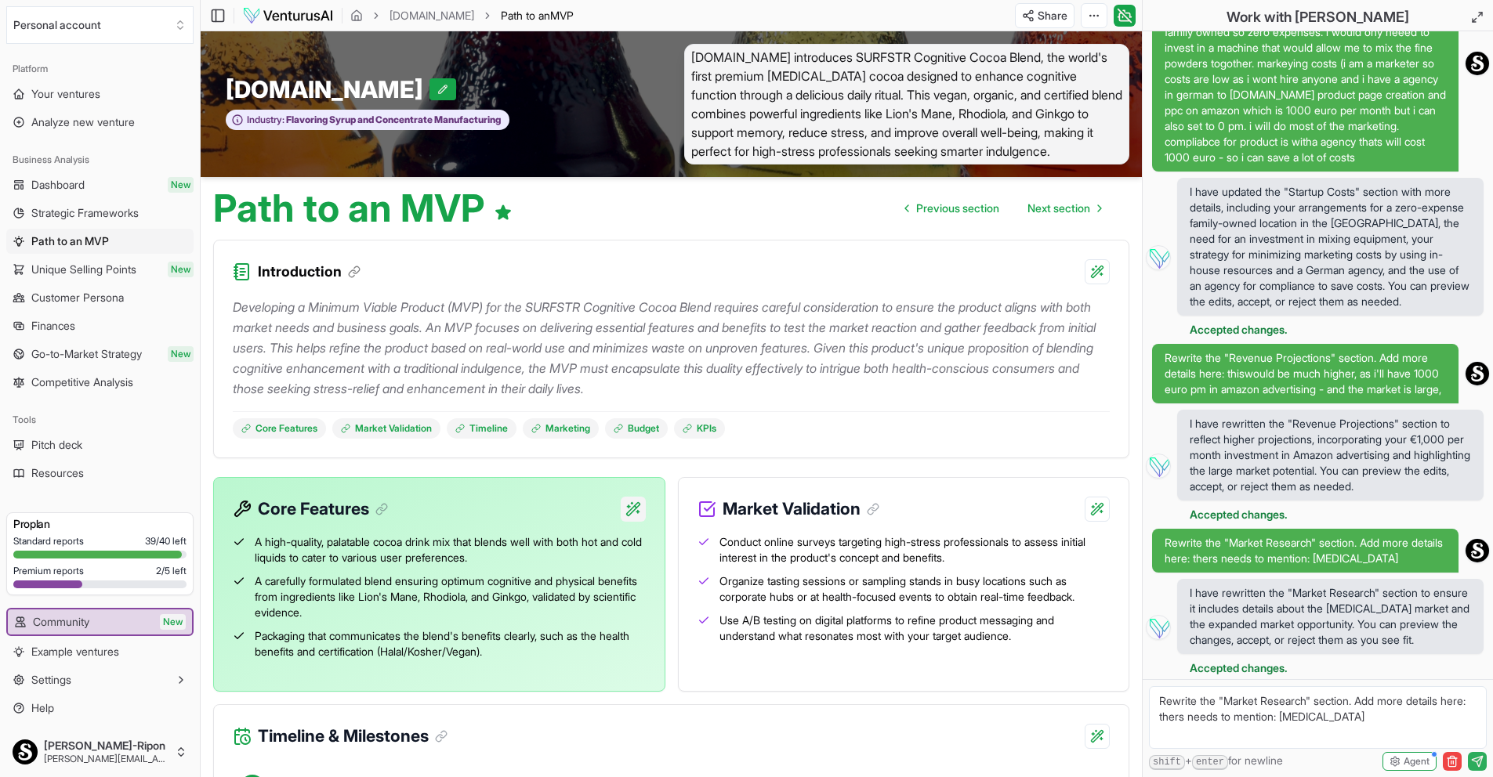
click at [633, 503] on html "We value your privacy We use cookies to enhance your browsing experience, serve…" at bounding box center [746, 388] width 1493 height 777
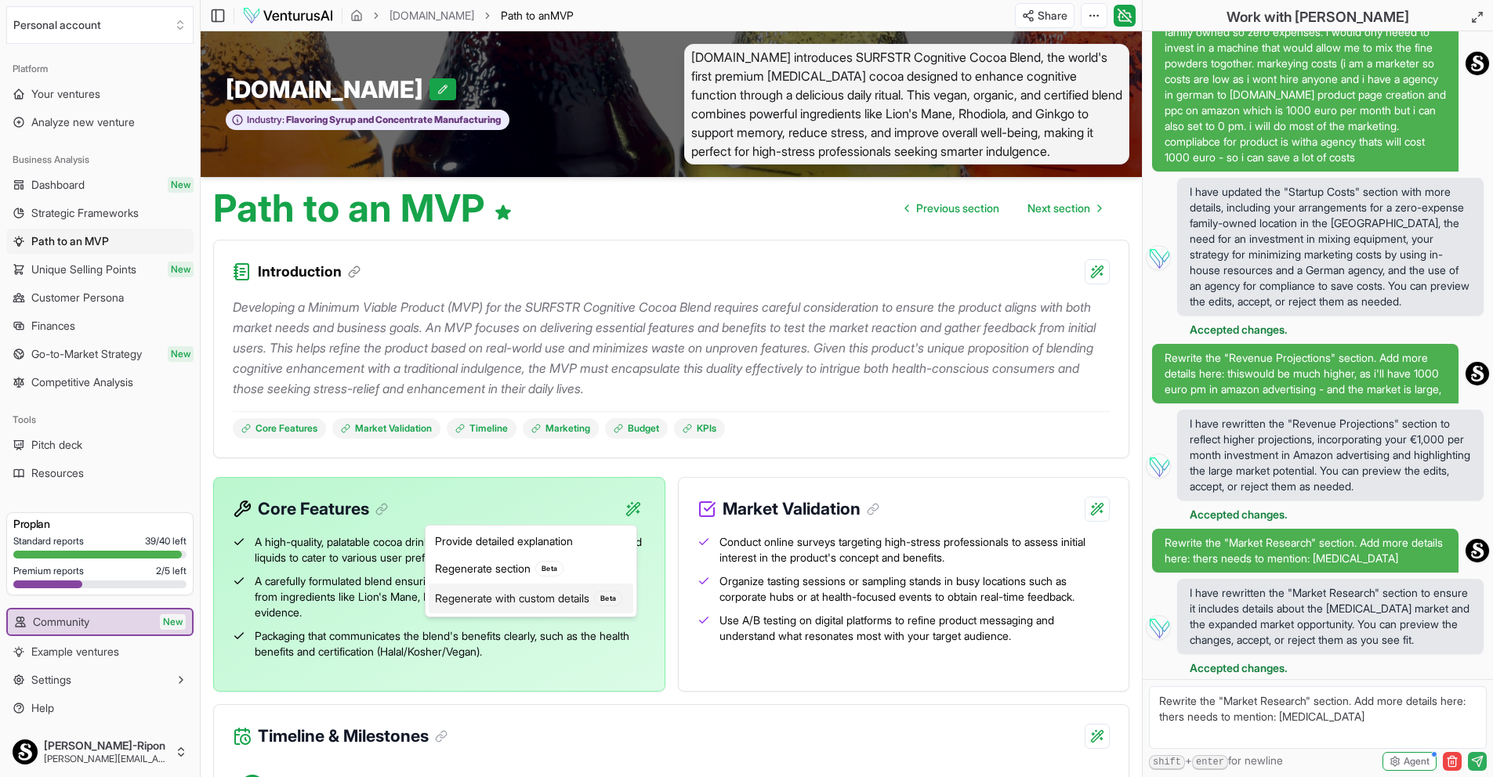
click at [513, 600] on div "Regenerate with custom details Beta" at bounding box center [531, 599] width 205 height 30
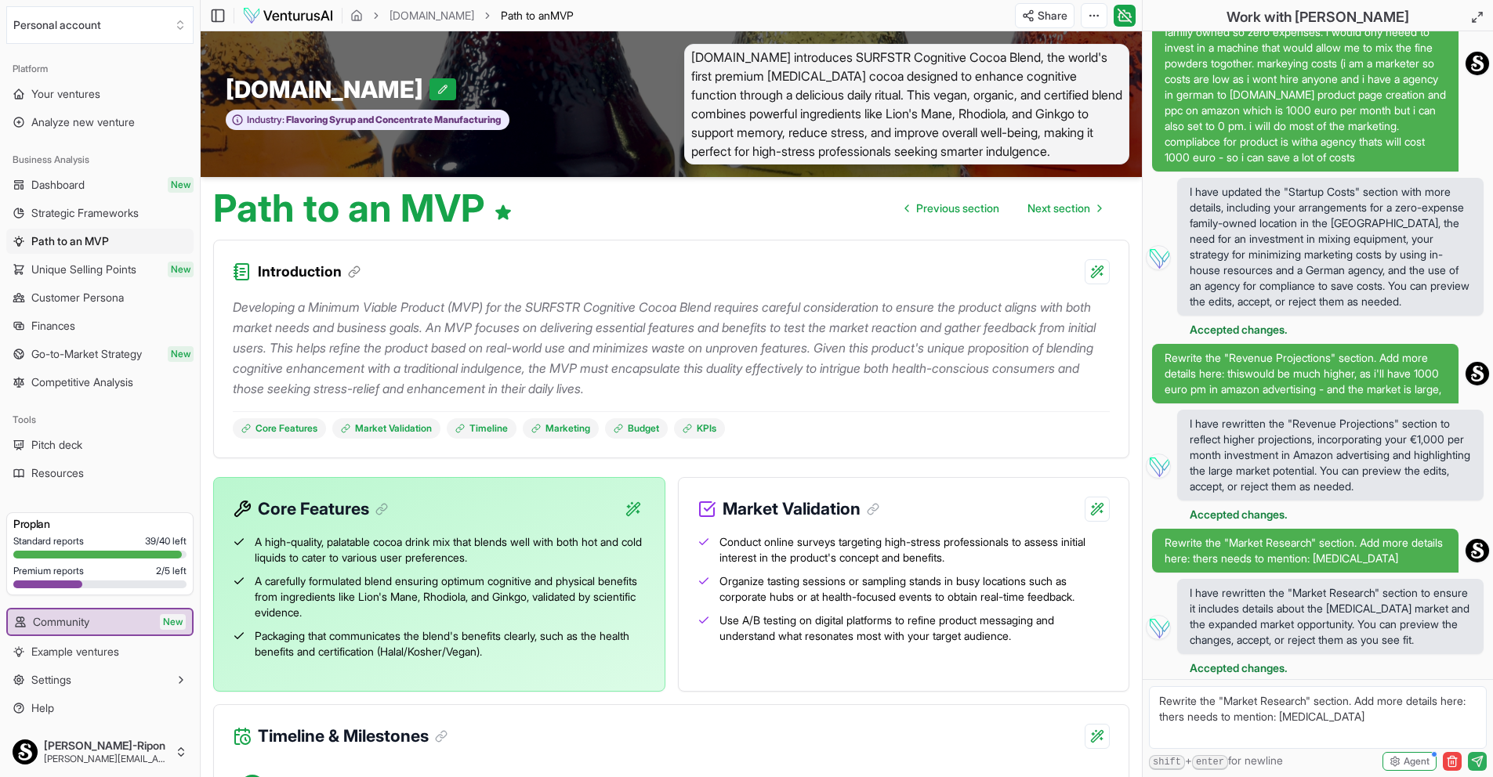
click at [1473, 706] on textarea "Rewrite the "Core Features" section. Add more details here:" at bounding box center [1318, 718] width 338 height 63
paste textarea "focus on [MEDICAL_DATA] prevention."
type textarea "Rewrite the "Core Features" section. Add more details here: also focus on [MEDI…"
click at [1480, 764] on icon "submit" at bounding box center [1477, 762] width 13 height 13
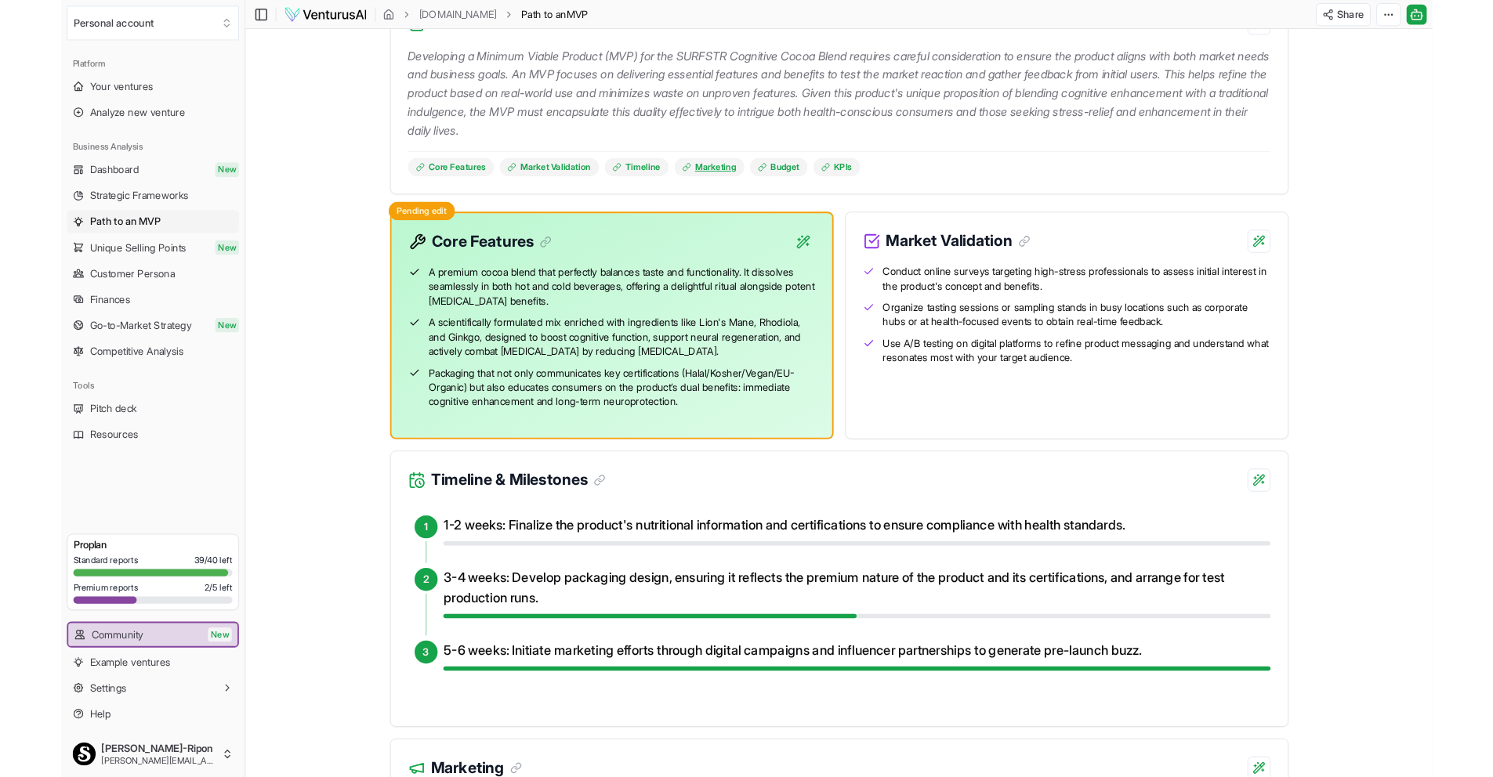
scroll to position [399, 0]
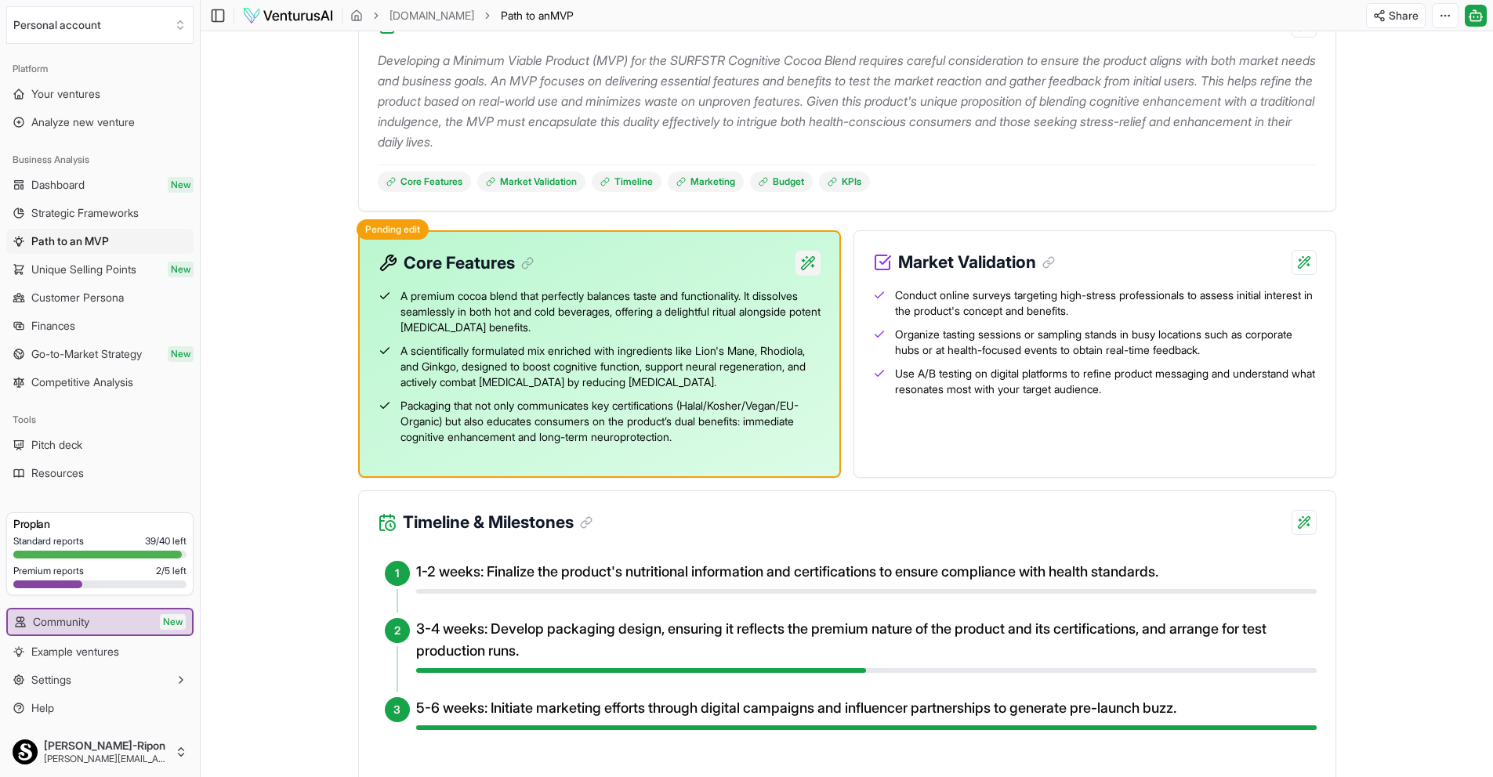
click at [809, 258] on html "We value your privacy We use cookies to enhance your browsing experience, serve…" at bounding box center [746, 160] width 1493 height 777
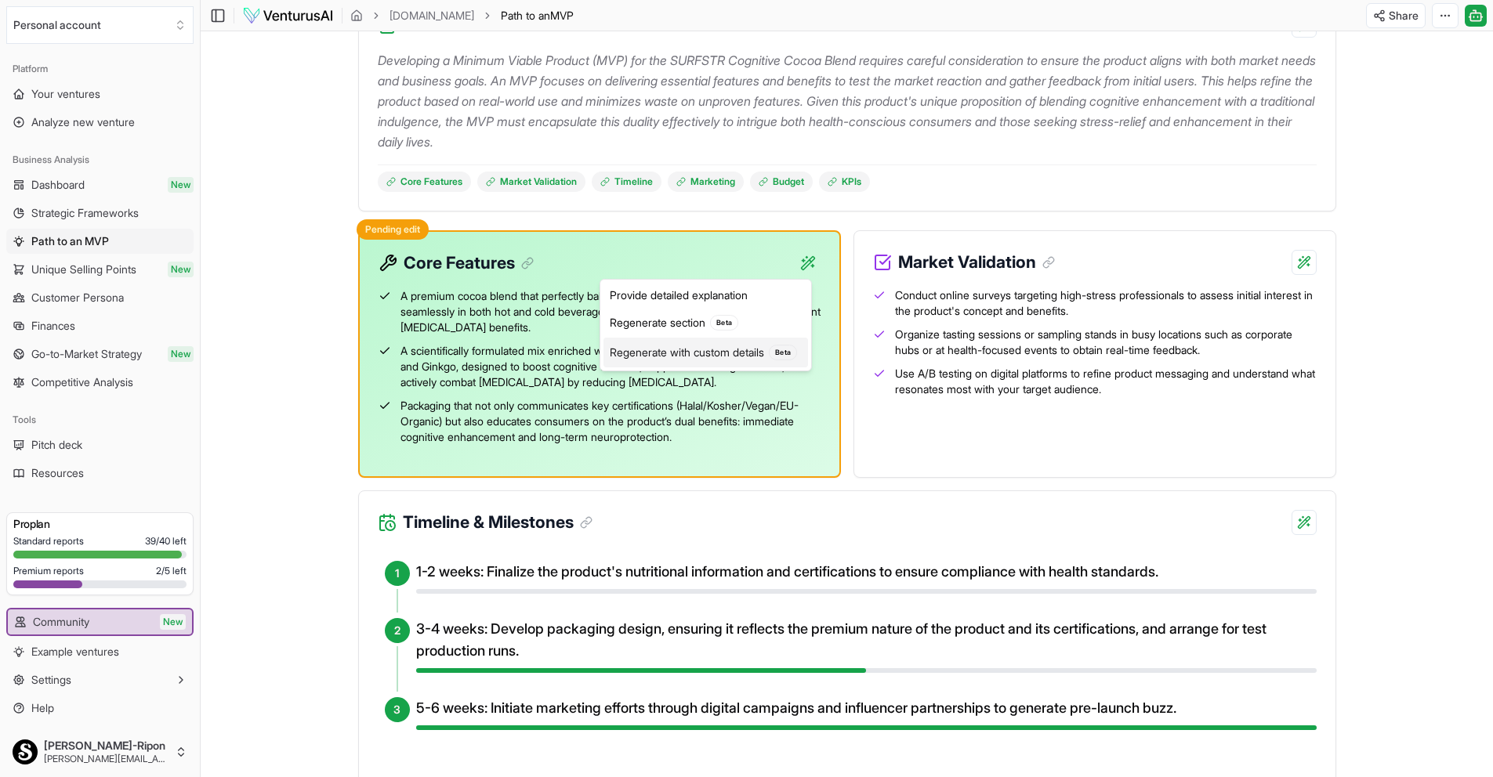
click at [733, 357] on div "Regenerate with custom details Beta" at bounding box center [705, 353] width 205 height 30
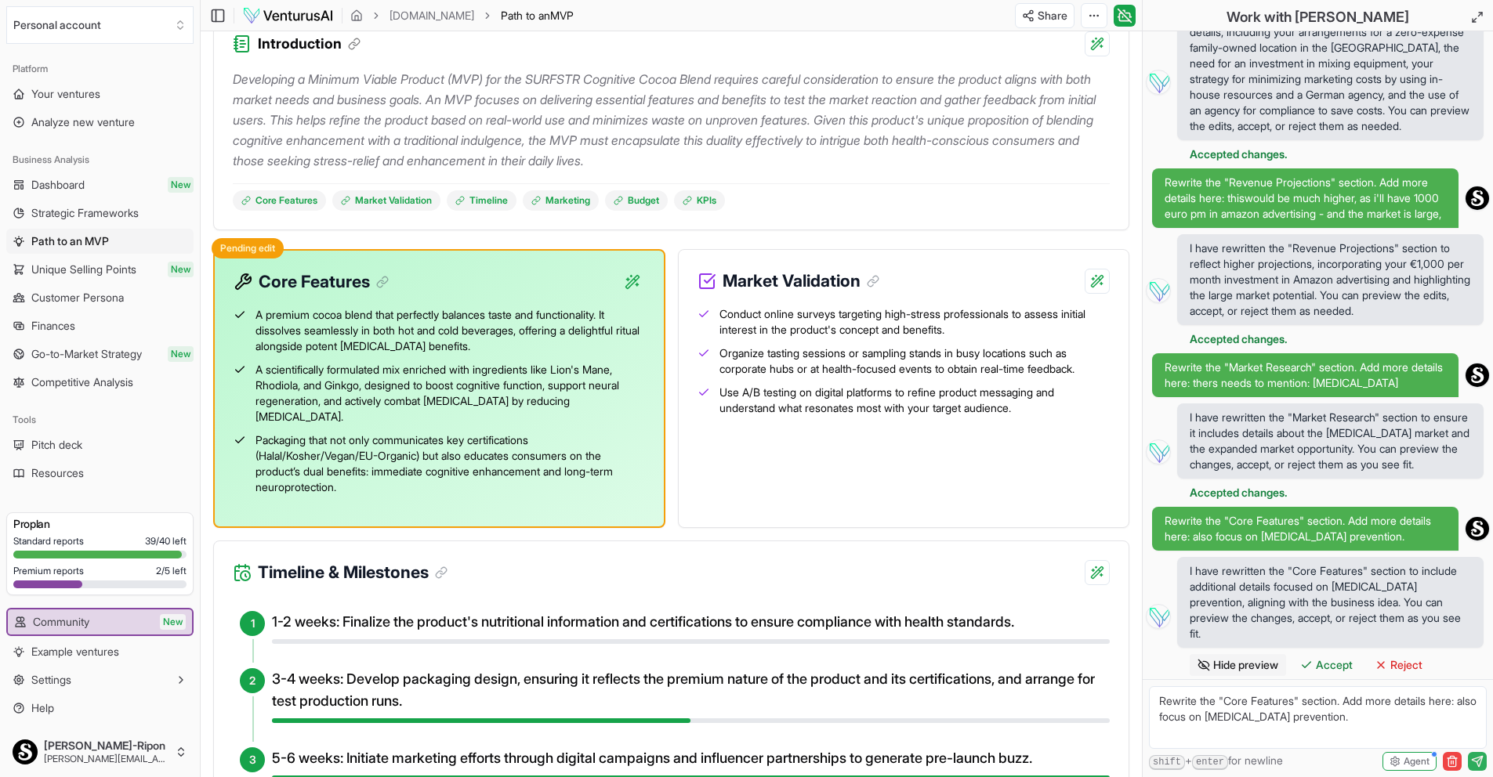
click at [1417, 707] on textarea "Rewrite the "Core Features" section. Add more details here:" at bounding box center [1318, 718] width 338 height 63
click at [1486, 706] on textarea "Rewrite the "Core Features" section. Add more details here:" at bounding box center [1318, 718] width 338 height 63
paste textarea "Nootropics for performance"
paste textarea "memory/focus/stress"
click at [1334, 723] on textarea "Rewrite the "Core Features" section. Add more details here: add Nootropics for …" at bounding box center [1318, 718] width 338 height 63
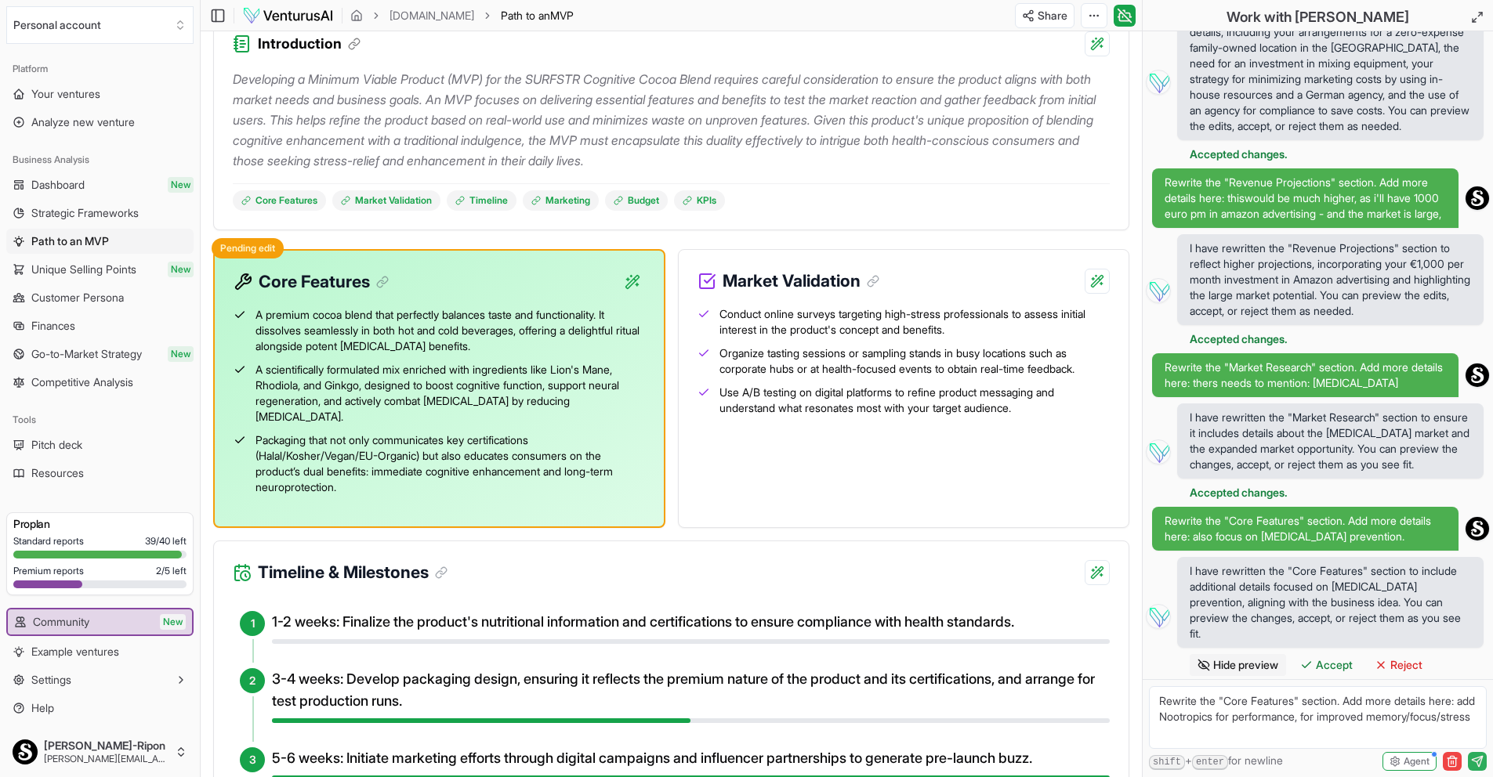
click at [1241, 735] on textarea "Rewrite the "Core Features" section. Add more details here: add Nootropics for …" at bounding box center [1318, 718] width 338 height 63
click at [1259, 737] on textarea "Rewrite the "Core Features" section. Add more details here: add Nootropics for …" at bounding box center [1318, 718] width 338 height 63
paste textarea "mental agility"
paste textarea "mental health focus"
click at [1453, 732] on textarea "Rewrite the "Core Features" section. Add more details here: add Nootropics for …" at bounding box center [1318, 718] width 338 height 63
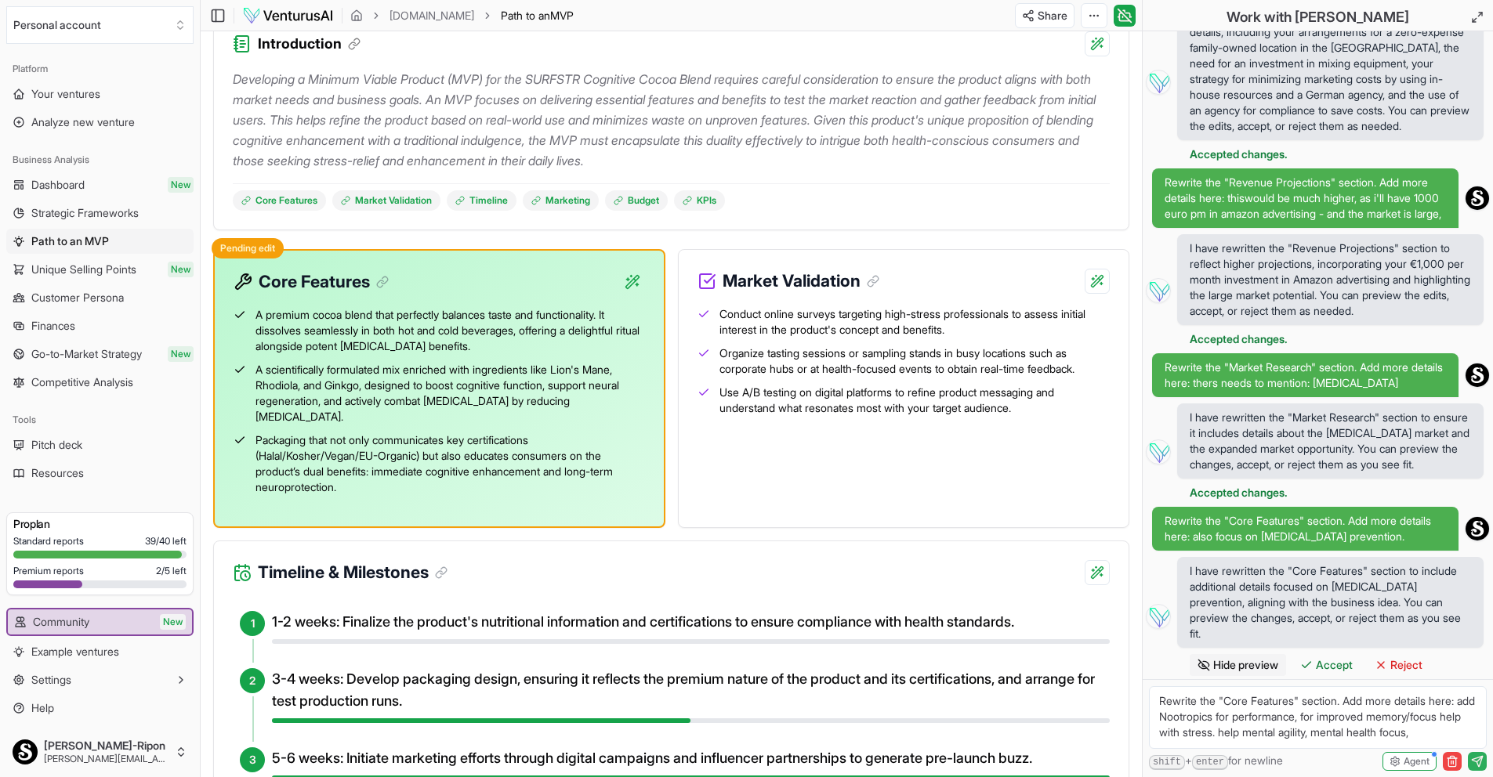
paste textarea "Aging population, increasing focus on mental performance, high disposable incom…"
paste textarea "Strong wellness culture, high adoption of e-commerce, demand for natural and or…"
paste textarea "High health expenditure, demand for premium/luxury goods, strong pharmacy chann…"
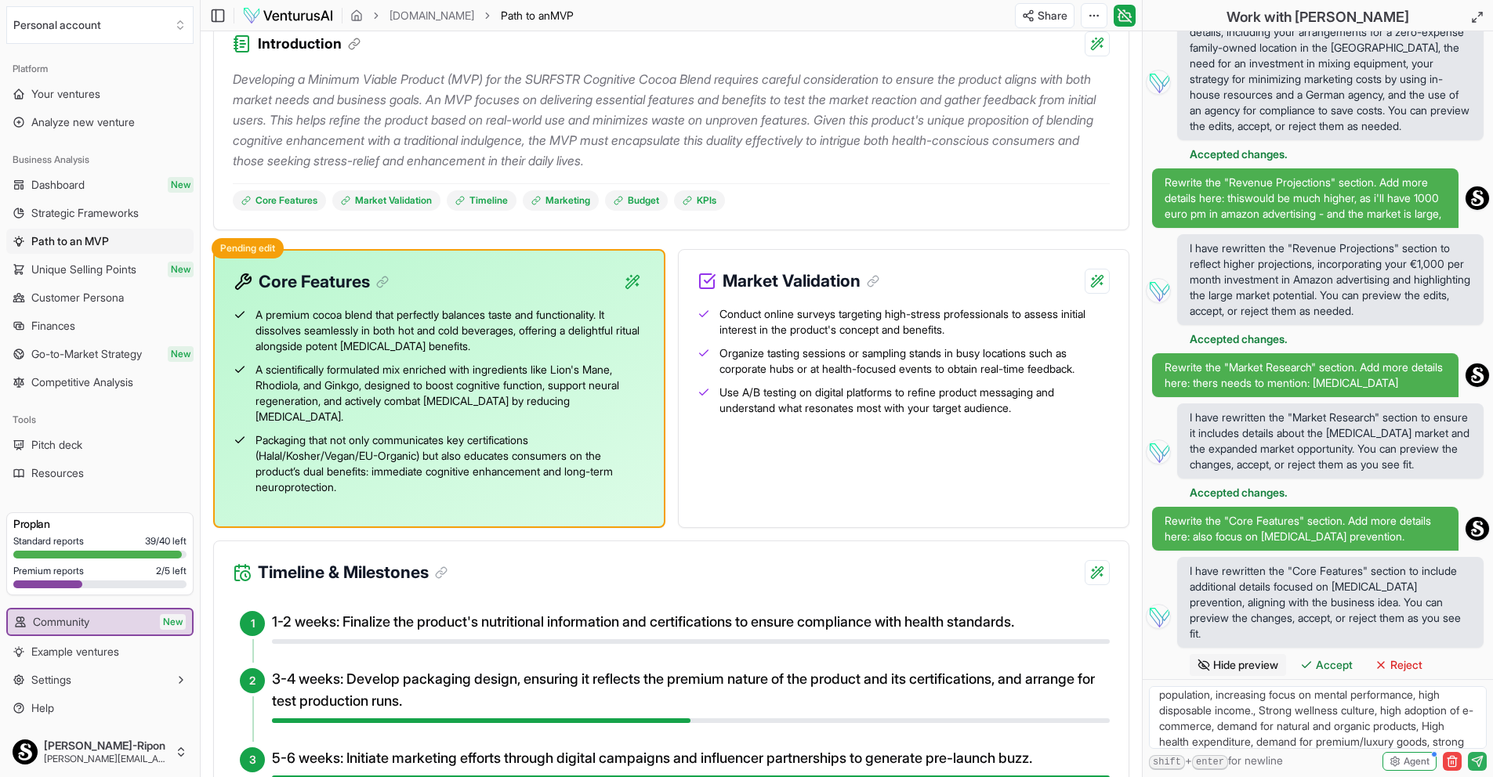
scroll to position [69, 0]
click at [1451, 741] on textarea "Rewrite the "Core Features" section. Add more details here: add Nootropics for …" at bounding box center [1318, 718] width 338 height 63
paste textarea "[URL][PERSON_NAME][DOMAIN_NAME]"
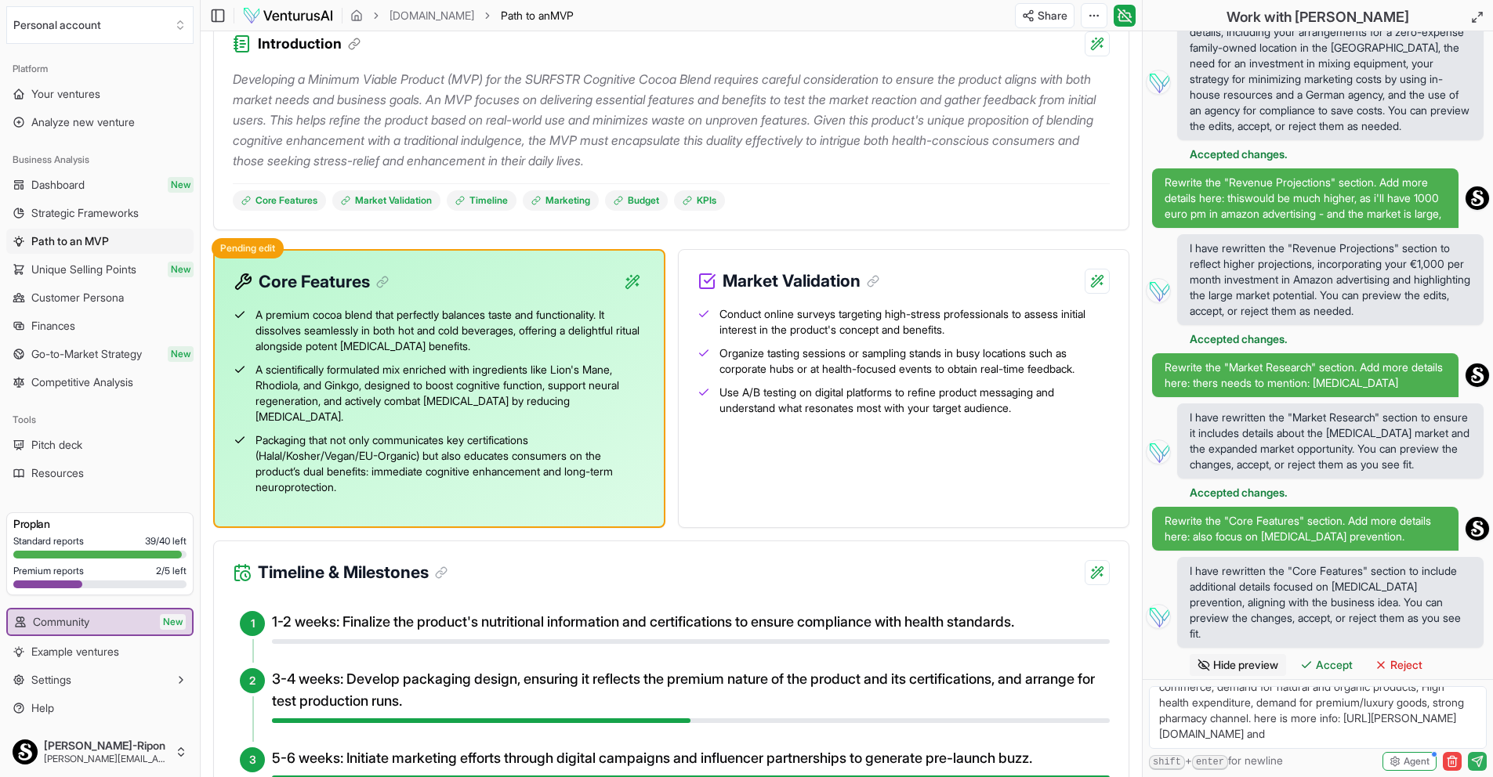
paste textarea "[URL][DOMAIN_NAME]"
paste textarea "[URL][PERSON_NAME][DOMAIN_NAME]"
type textarea "Rewrite the "Core Features" section. Add more details here: add Nootropics for …"
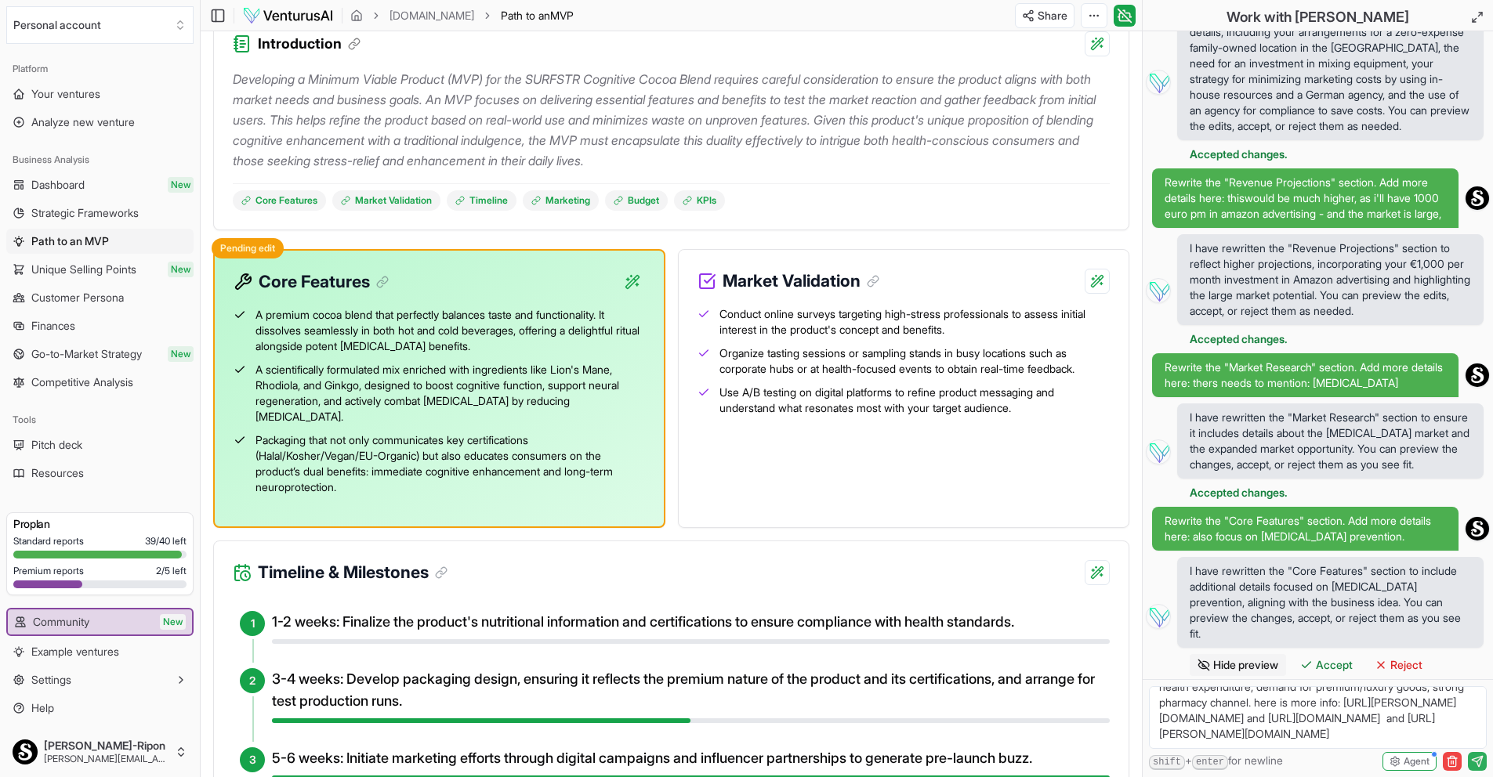
click at [1482, 763] on icon "submit" at bounding box center [1477, 762] width 13 height 13
click at [1346, 669] on span "Accept" at bounding box center [1334, 666] width 37 height 16
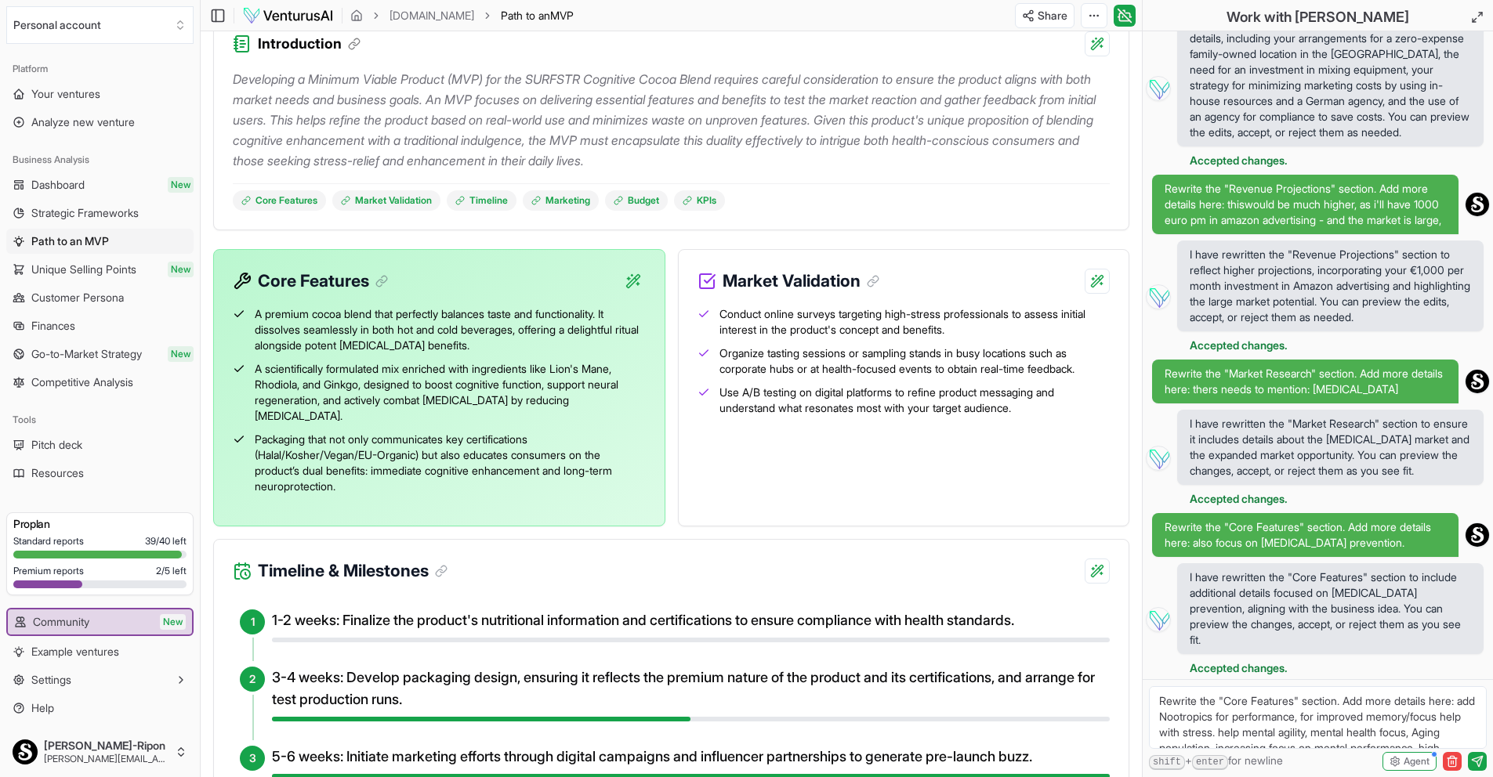
scroll to position [393, 0]
click at [1227, 719] on textarea "Rewrite the "Core Features" section. Add more details here: add Nootropics for …" at bounding box center [1318, 718] width 338 height 63
type textarea "packaging is not a core feature, either is [DEMOGRAPHIC_DATA], kosher, it needs…"
click at [1477, 761] on icon "submit" at bounding box center [1479, 758] width 5 height 5
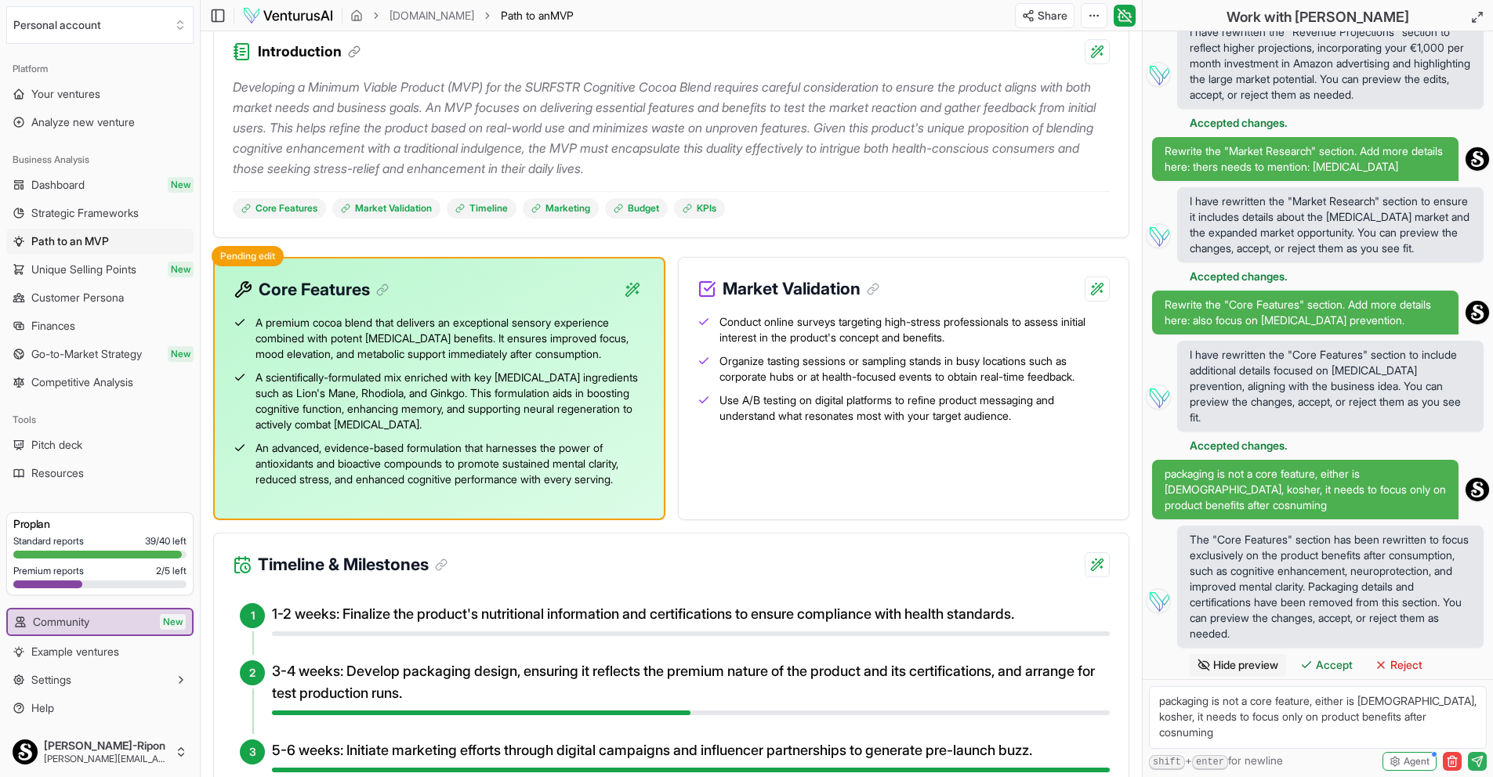
scroll to position [615, 0]
